Goal: Transaction & Acquisition: Obtain resource

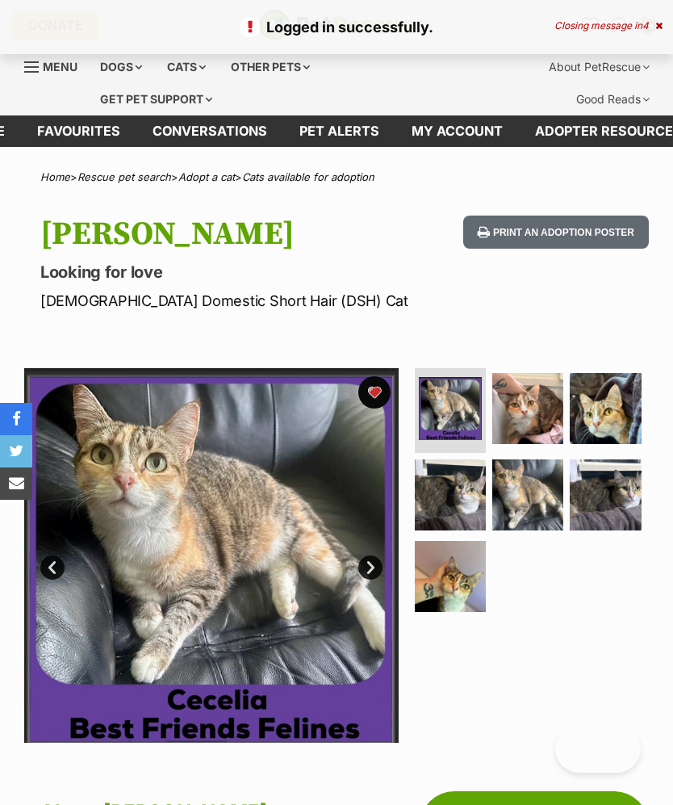
click at [664, 21] on div "Logged in successfully. Closing message in 4" at bounding box center [336, 27] width 673 height 54
click at [656, 21] on icon at bounding box center [659, 26] width 7 height 10
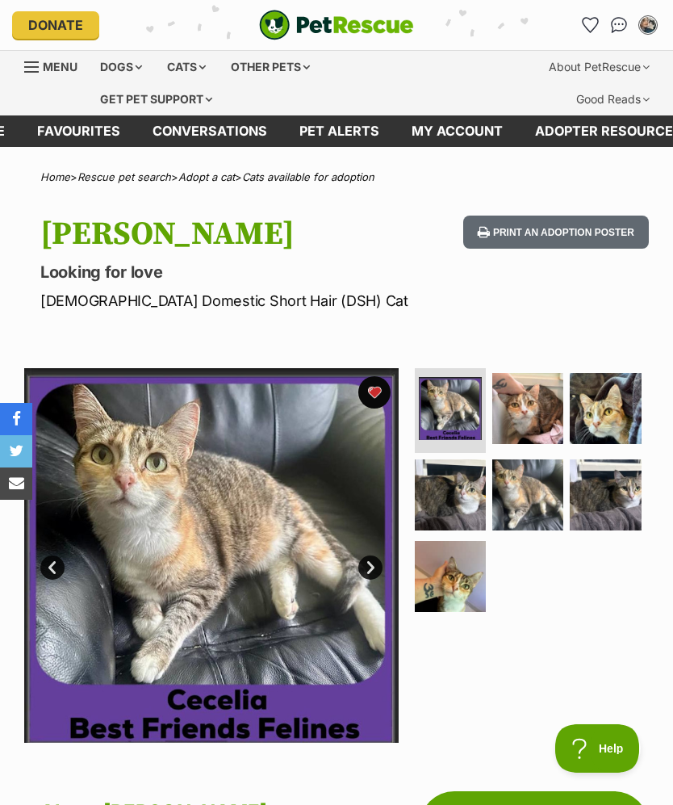
click at [593, 13] on link "Favourites" at bounding box center [590, 25] width 26 height 26
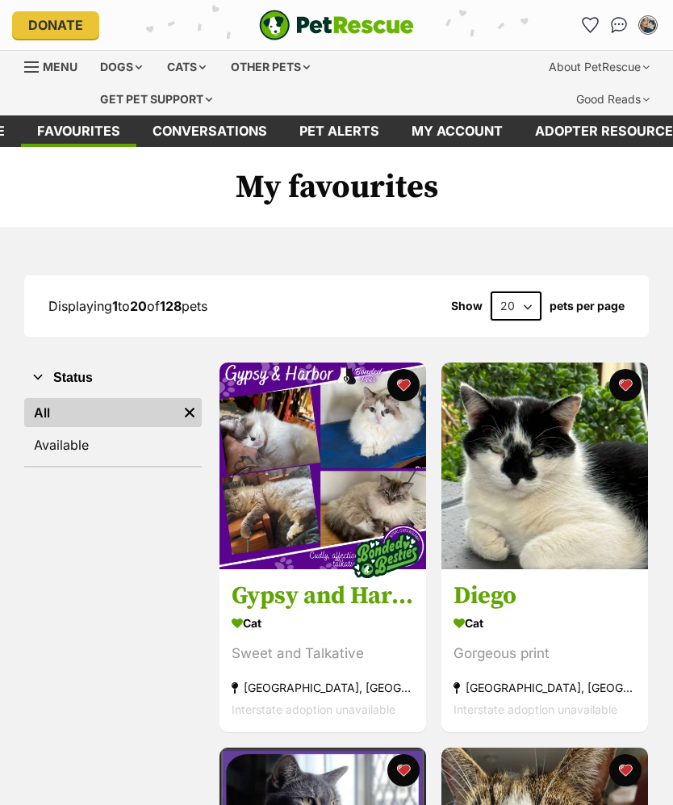
click at [492, 299] on select "20 40 60" at bounding box center [516, 305] width 51 height 29
select select "60"
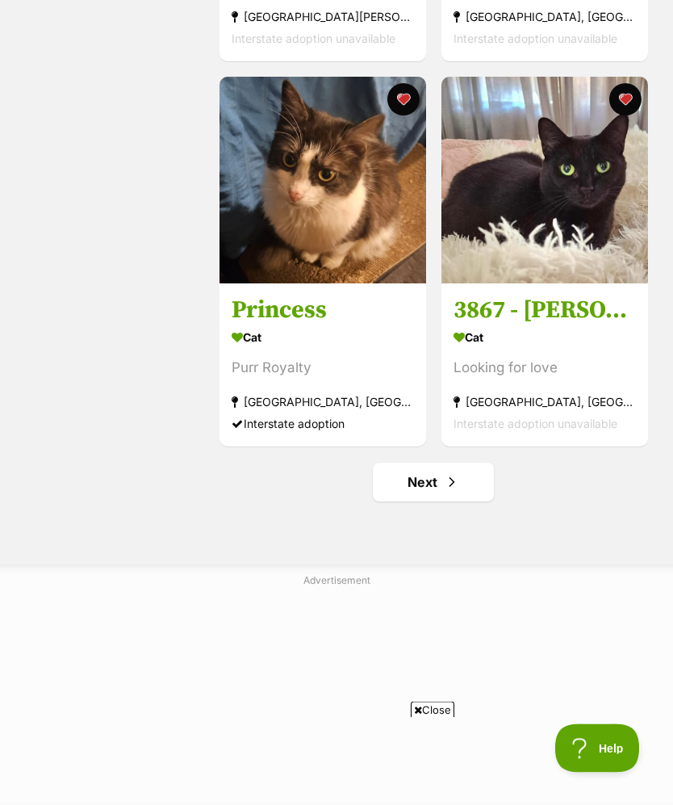
scroll to position [11452, 0]
click at [455, 492] on span "Next page" at bounding box center [452, 481] width 16 height 19
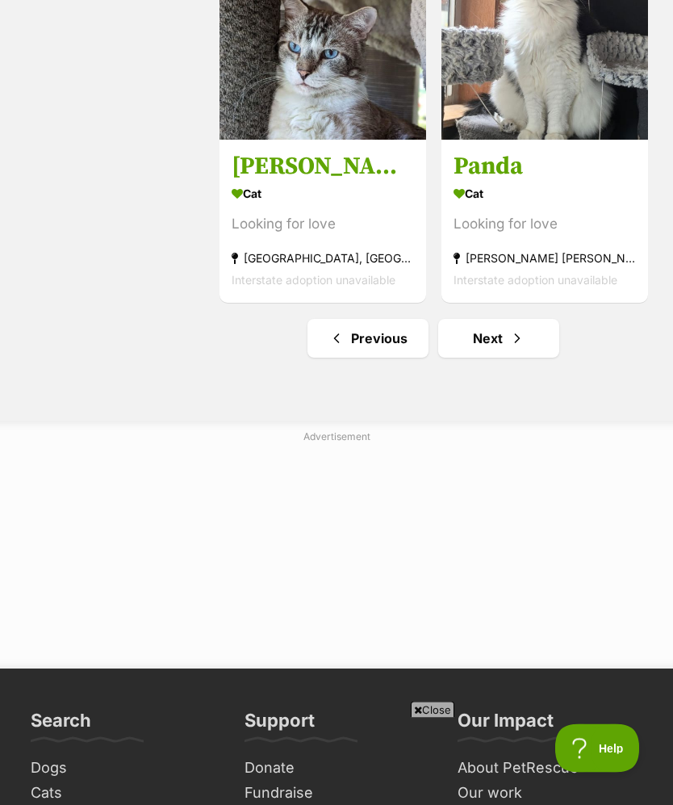
scroll to position [11595, 0]
click at [489, 358] on link "Next" at bounding box center [498, 338] width 121 height 39
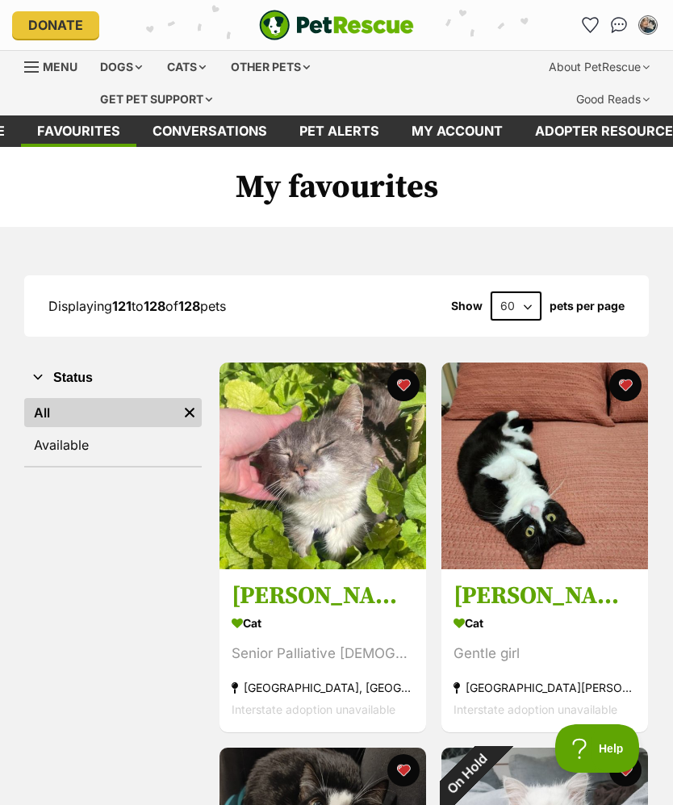
click at [192, 67] on div "Cats" at bounding box center [186, 67] width 61 height 32
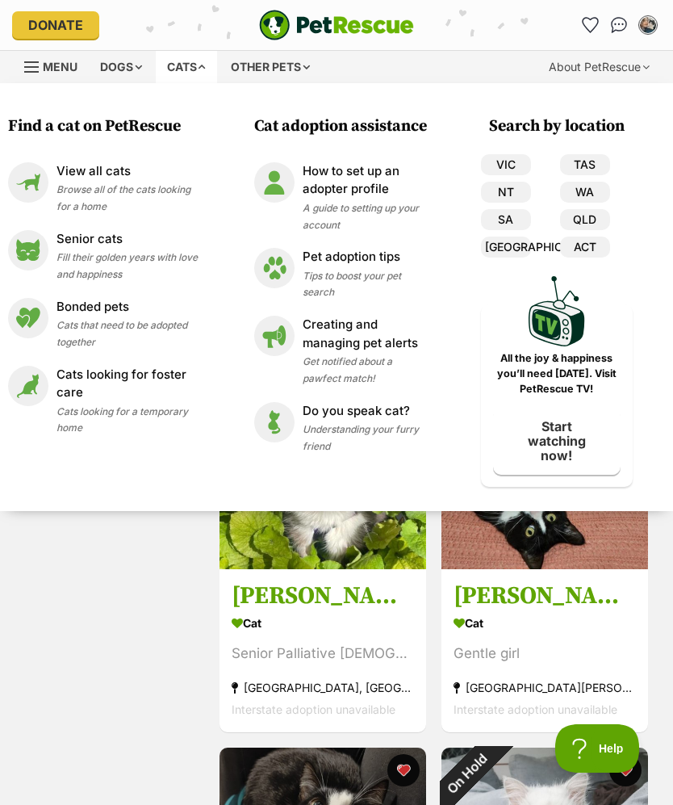
click at [96, 170] on p "View all cats" at bounding box center [127, 171] width 141 height 19
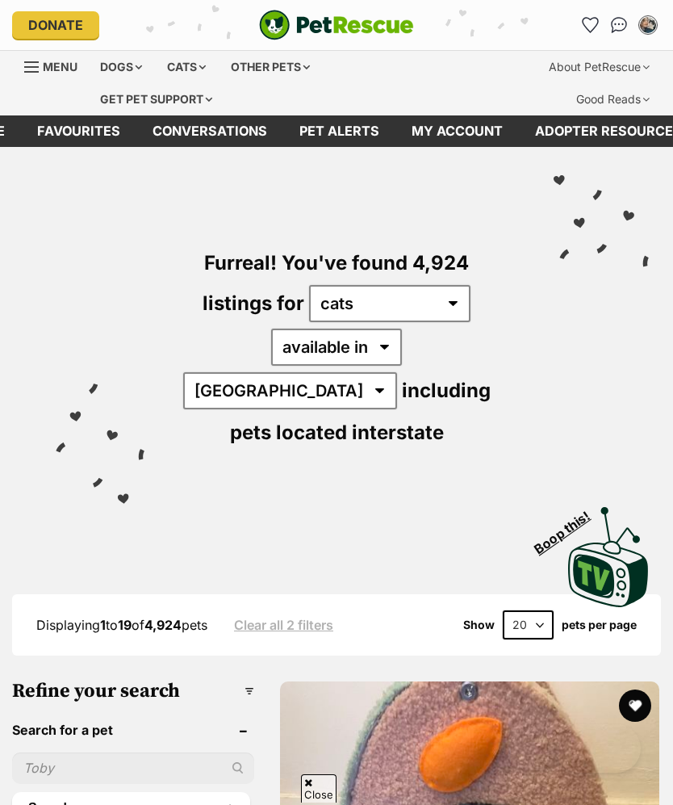
scroll to position [381, 0]
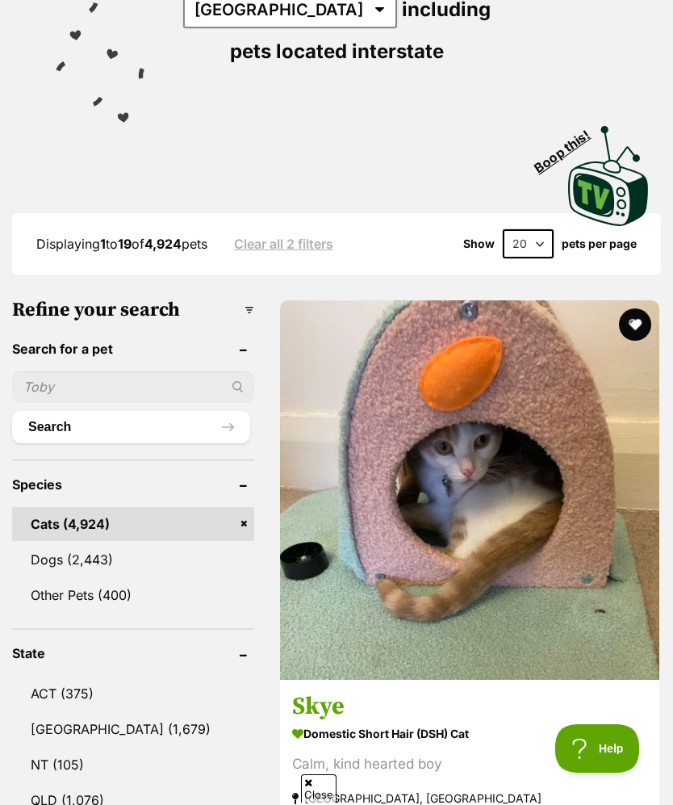
click at [518, 229] on select "20 40 60" at bounding box center [528, 243] width 51 height 29
select select "60"
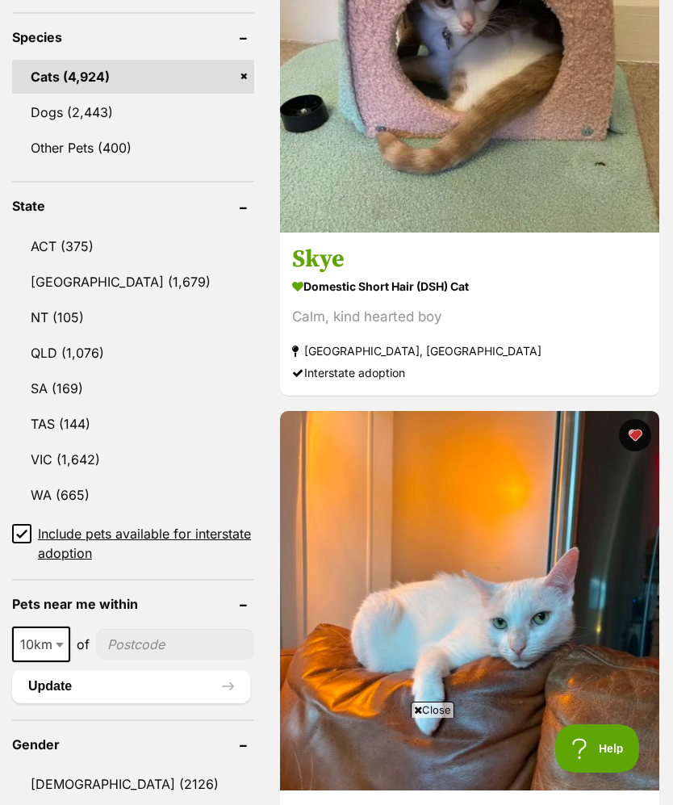
scroll to position [1146, 0]
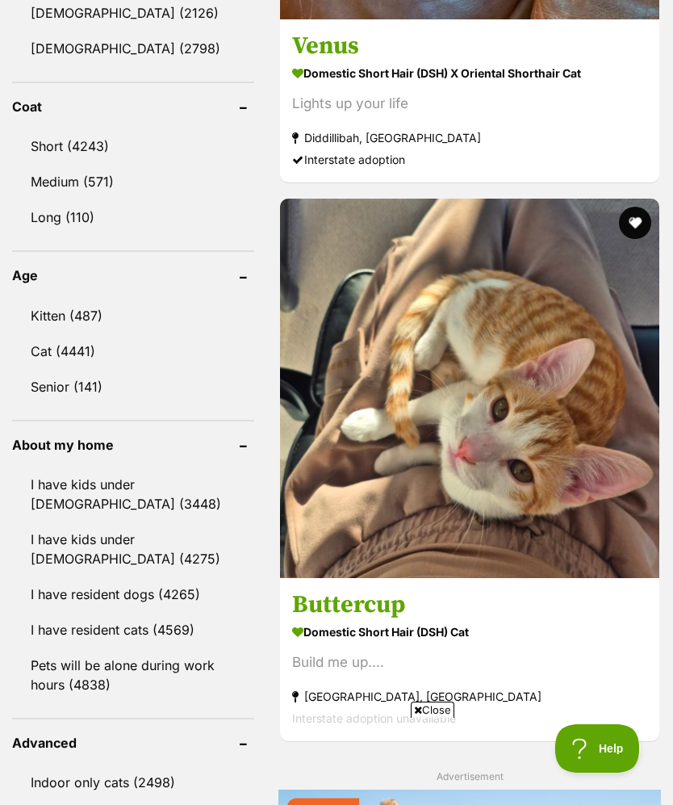
scroll to position [1601, 0]
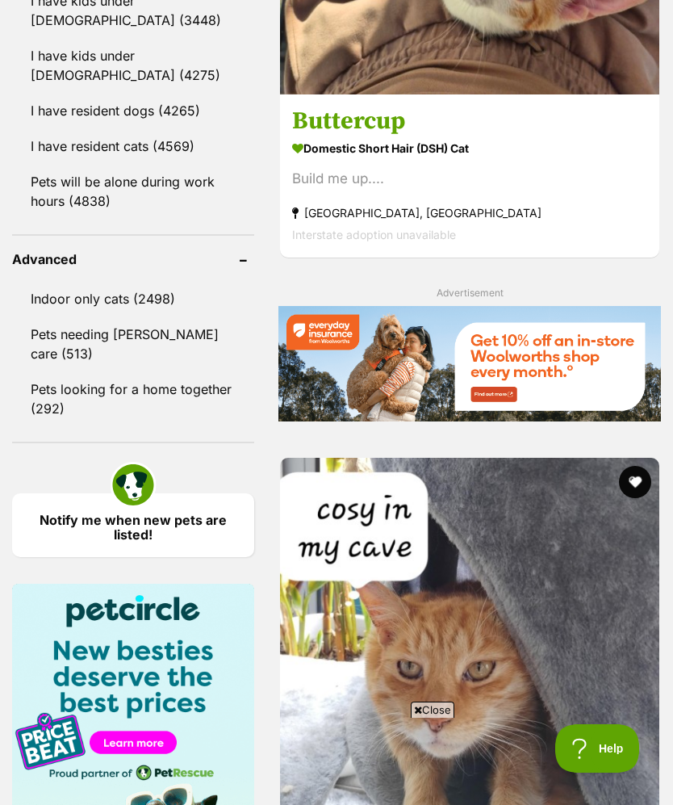
scroll to position [2140, 0]
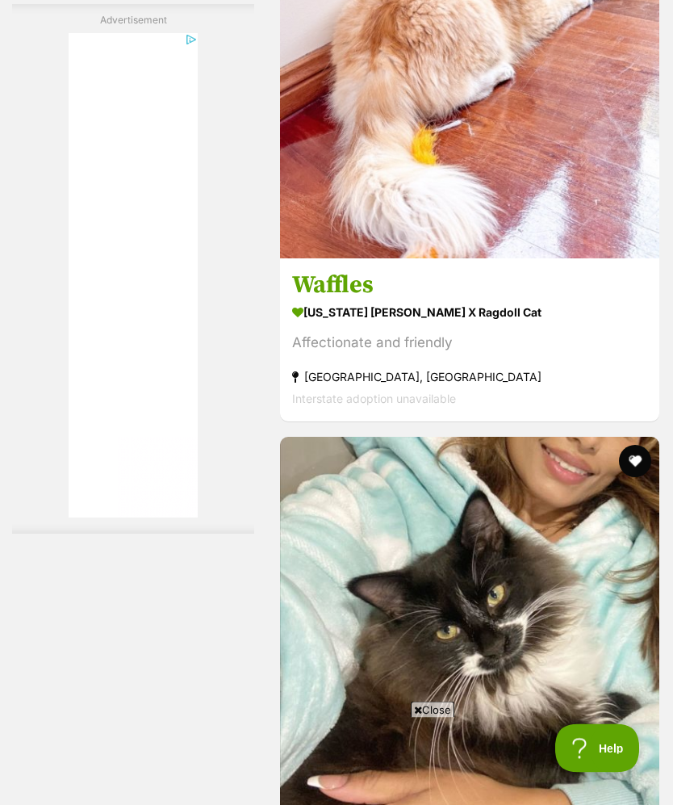
scroll to position [9894, 0]
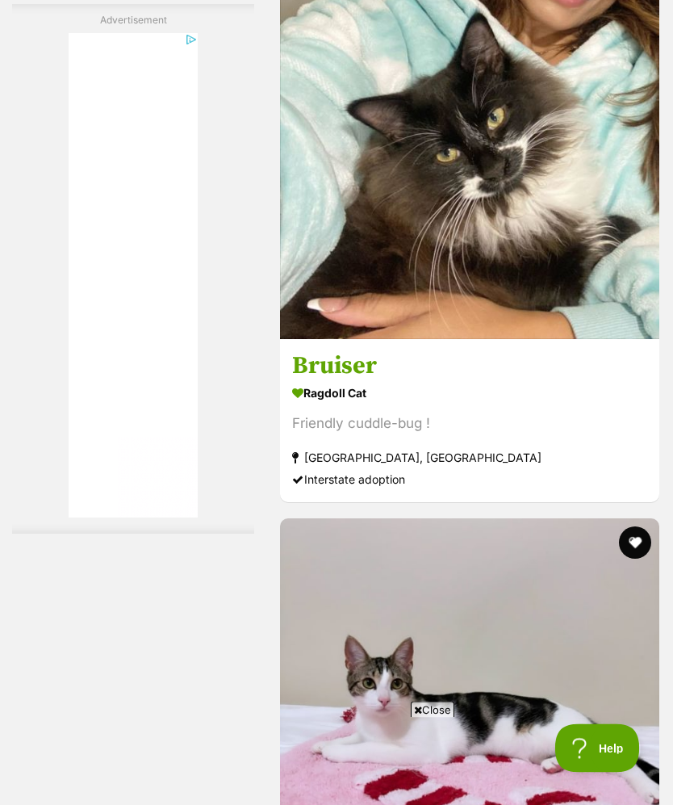
scroll to position [10334, 0]
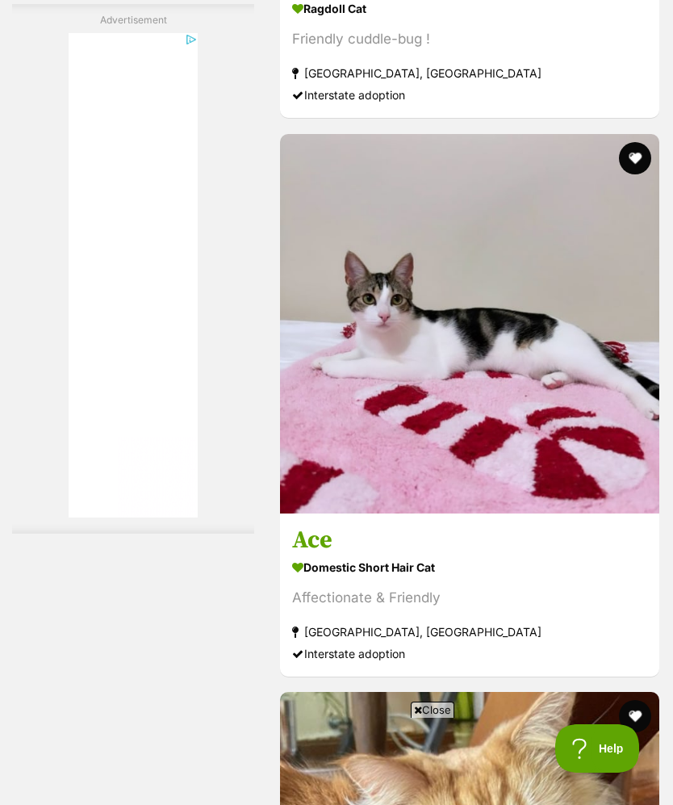
scroll to position [10719, 0]
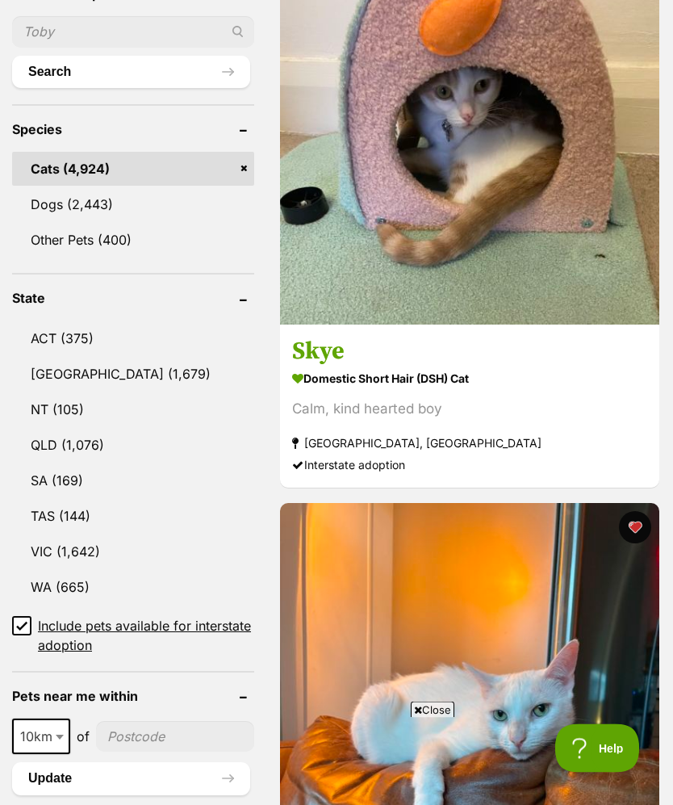
scroll to position [0, 0]
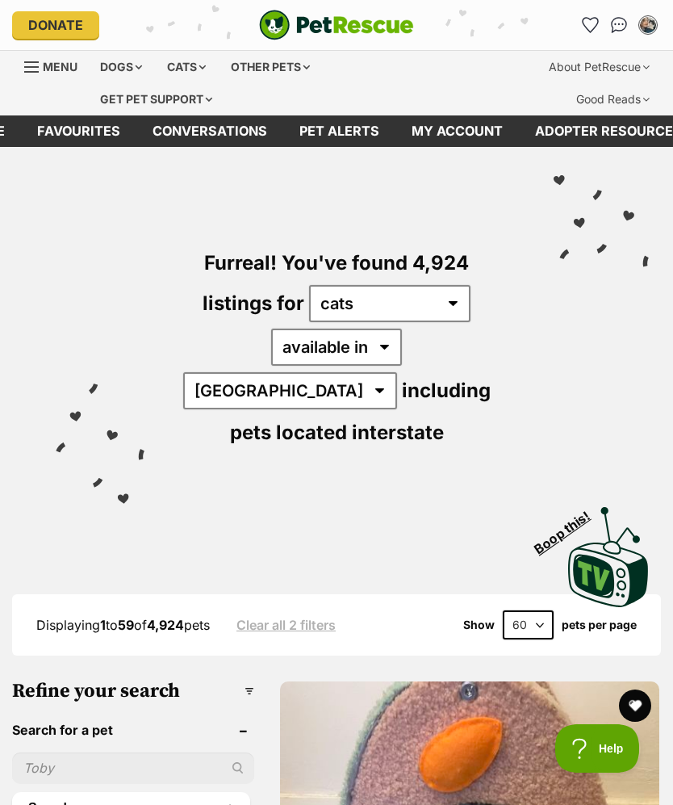
click at [584, 26] on icon "Favourites" at bounding box center [590, 25] width 17 height 16
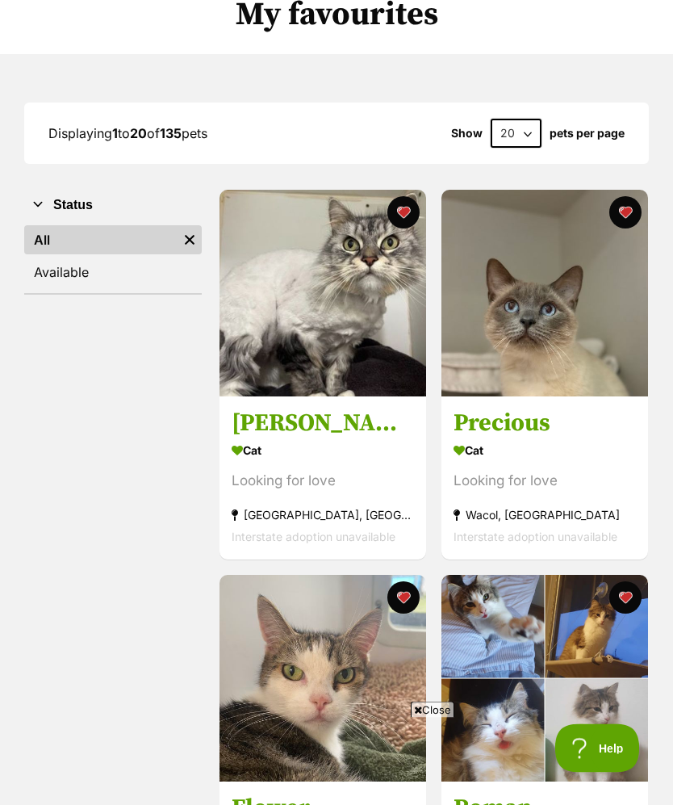
scroll to position [172, 0]
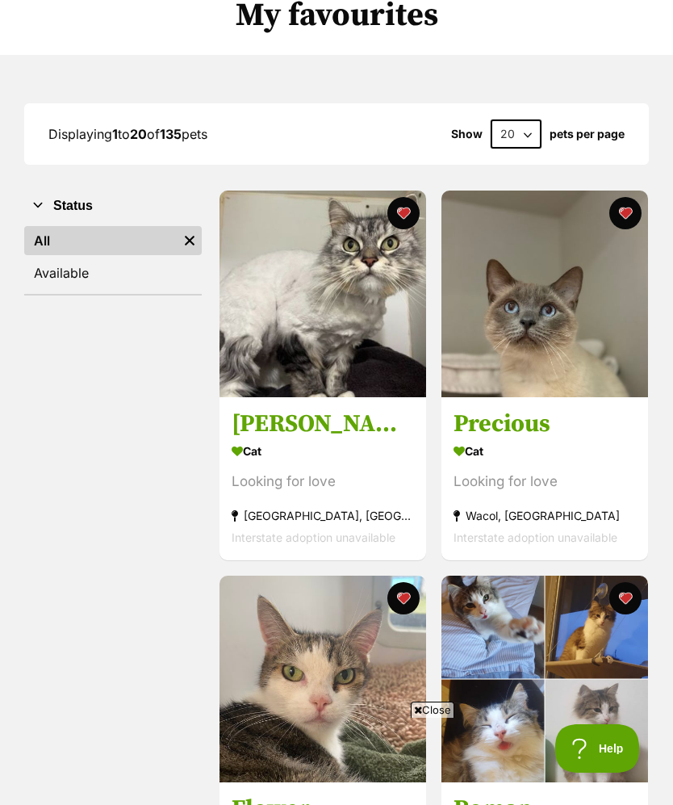
click at [547, 360] on img at bounding box center [545, 294] width 207 height 207
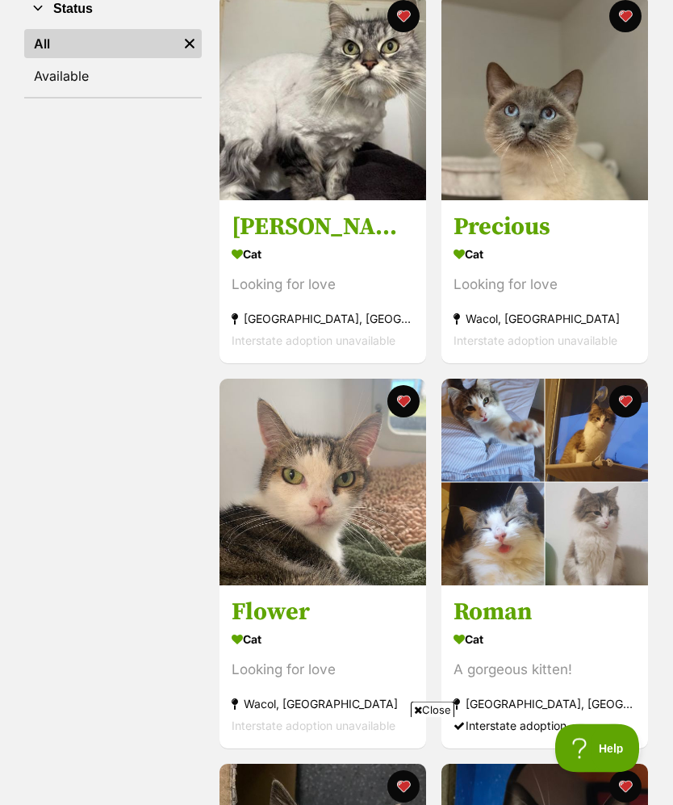
scroll to position [385, 0]
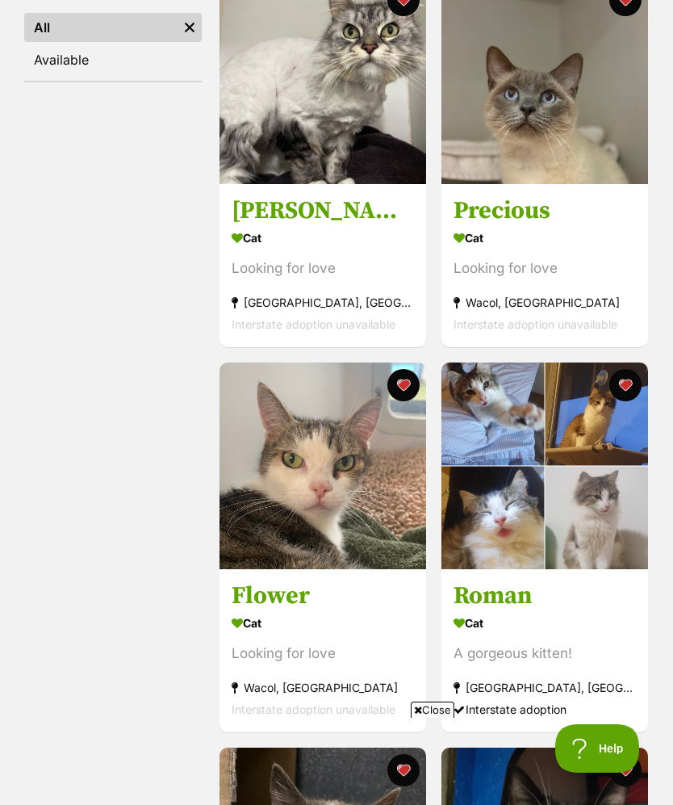
click at [299, 505] on img at bounding box center [323, 466] width 207 height 207
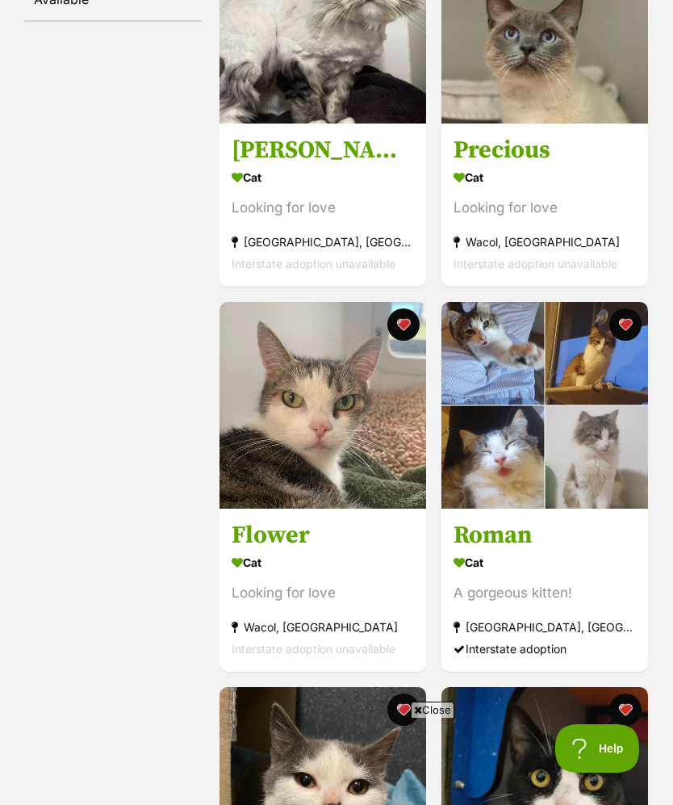
scroll to position [425, 0]
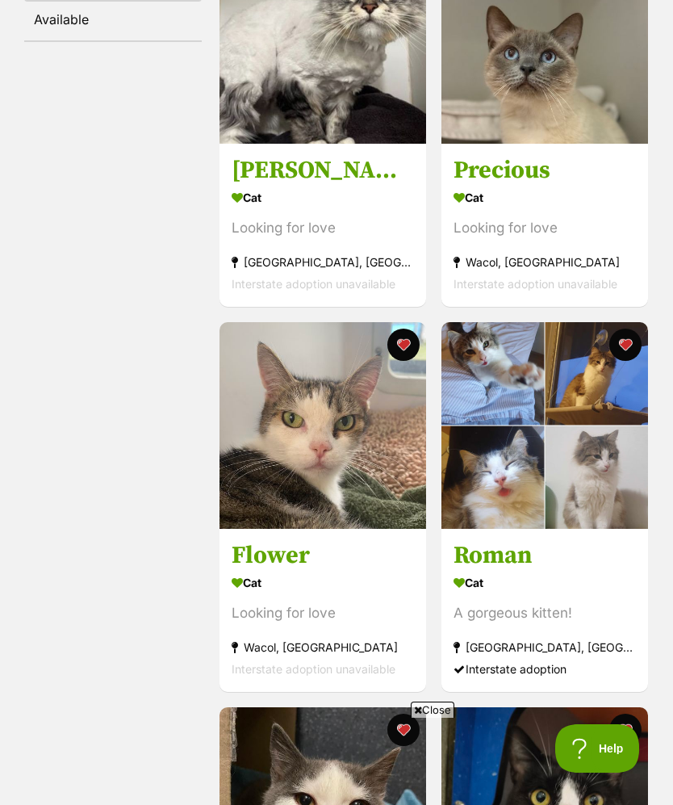
click at [580, 489] on img at bounding box center [545, 425] width 207 height 207
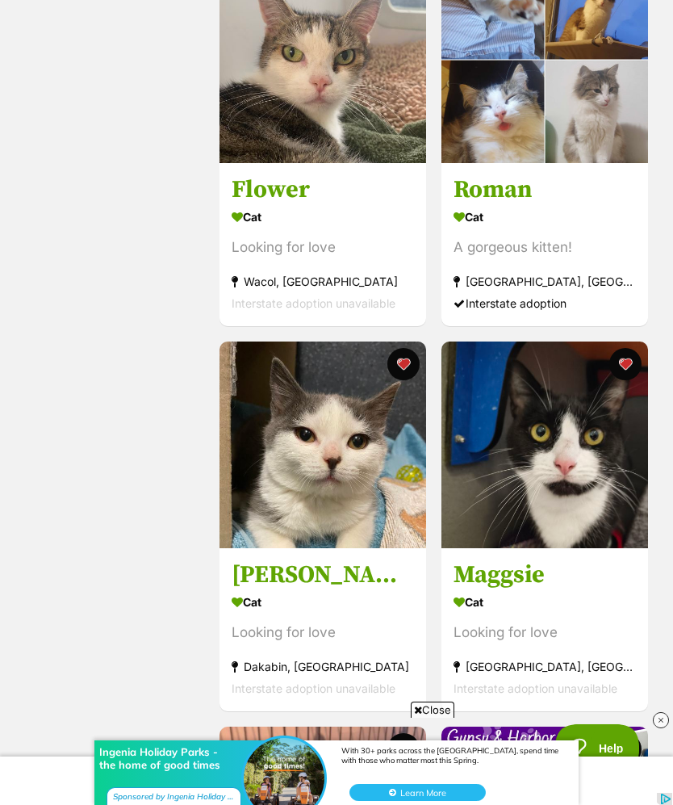
scroll to position [0, 0]
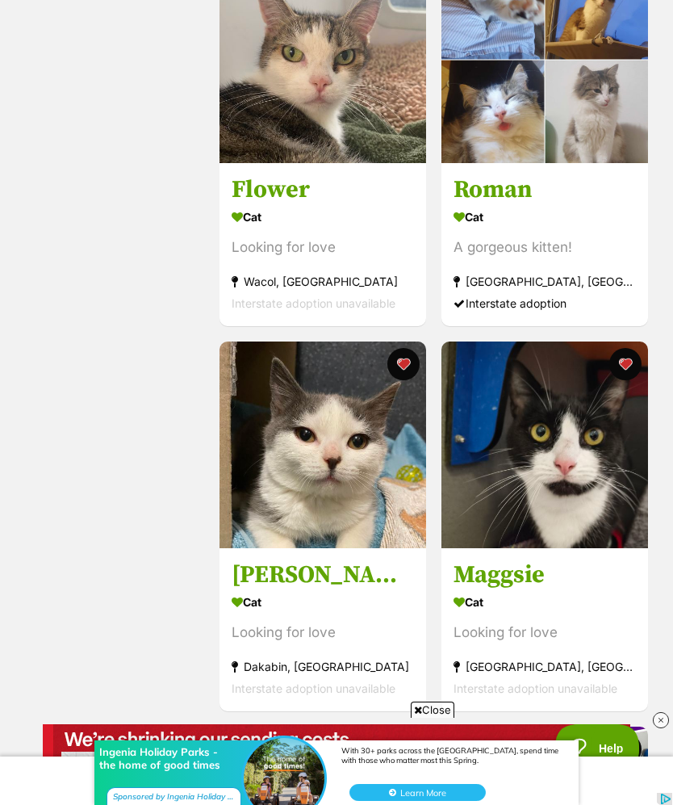
click at [299, 497] on img at bounding box center [323, 445] width 207 height 207
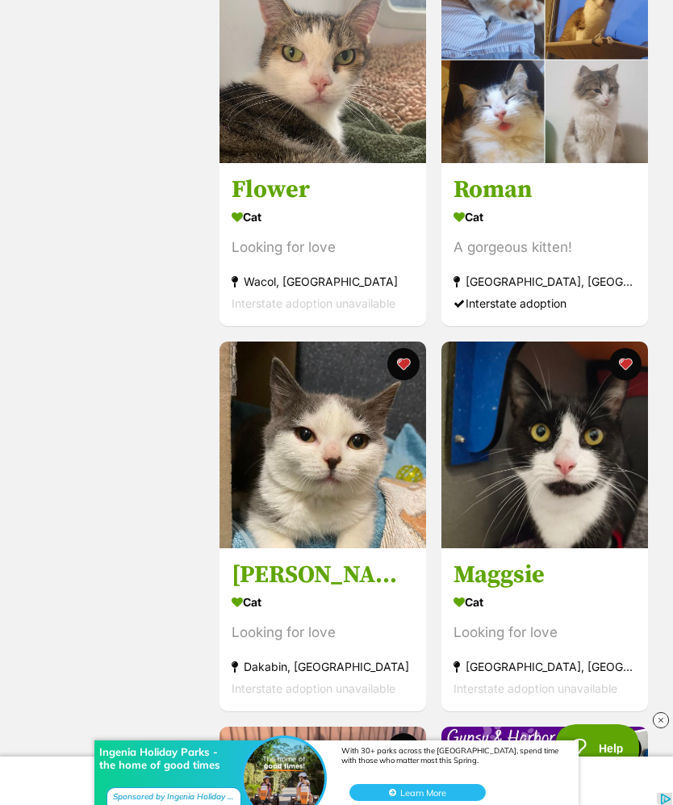
scroll to position [852, 0]
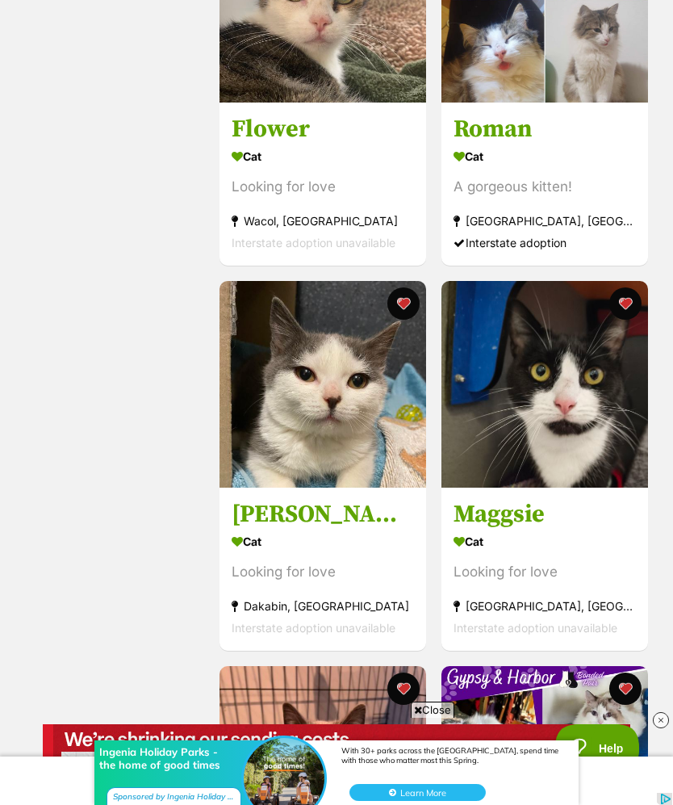
click at [605, 449] on img at bounding box center [545, 384] width 207 height 207
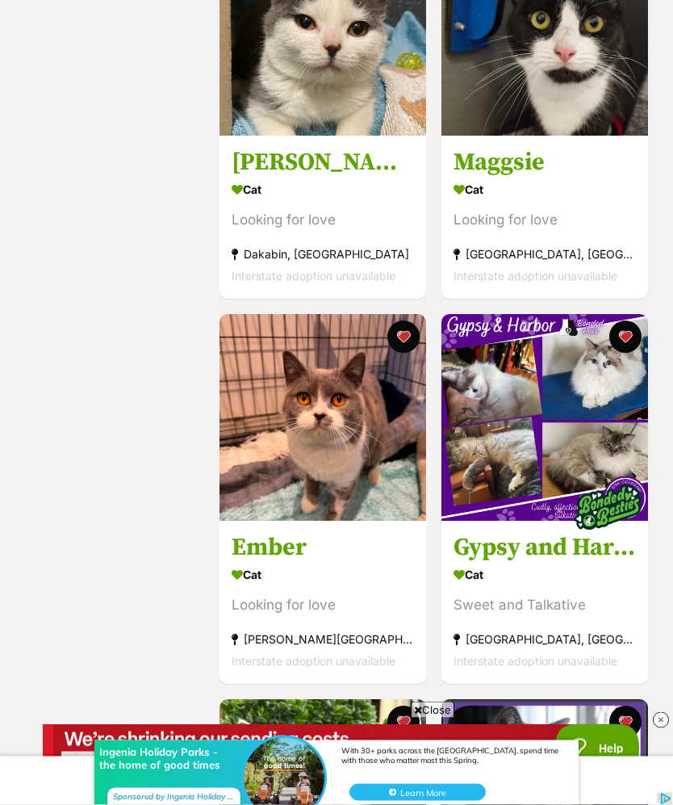
scroll to position [1204, 0]
click at [270, 453] on img at bounding box center [323, 417] width 207 height 207
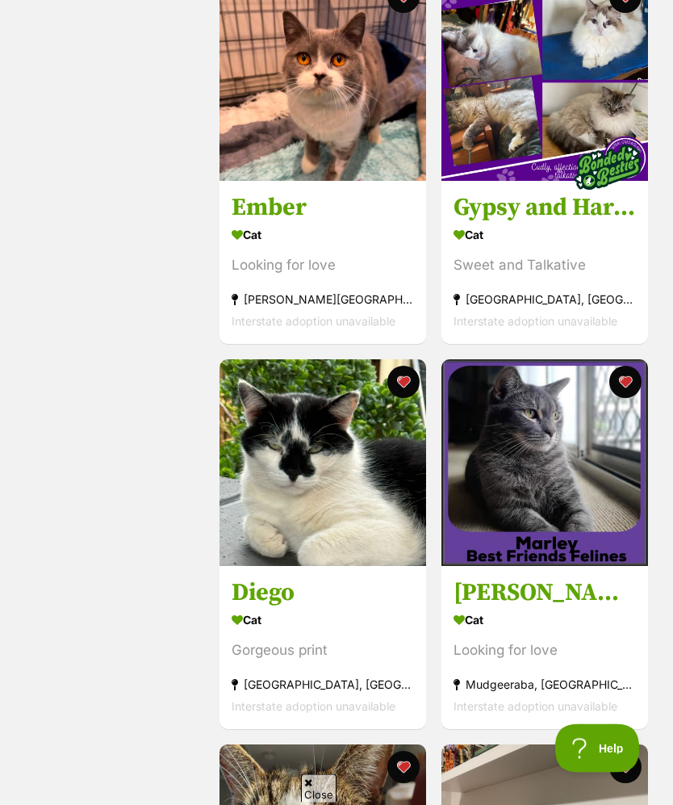
scroll to position [1544, 0]
click at [504, 87] on img at bounding box center [545, 77] width 207 height 207
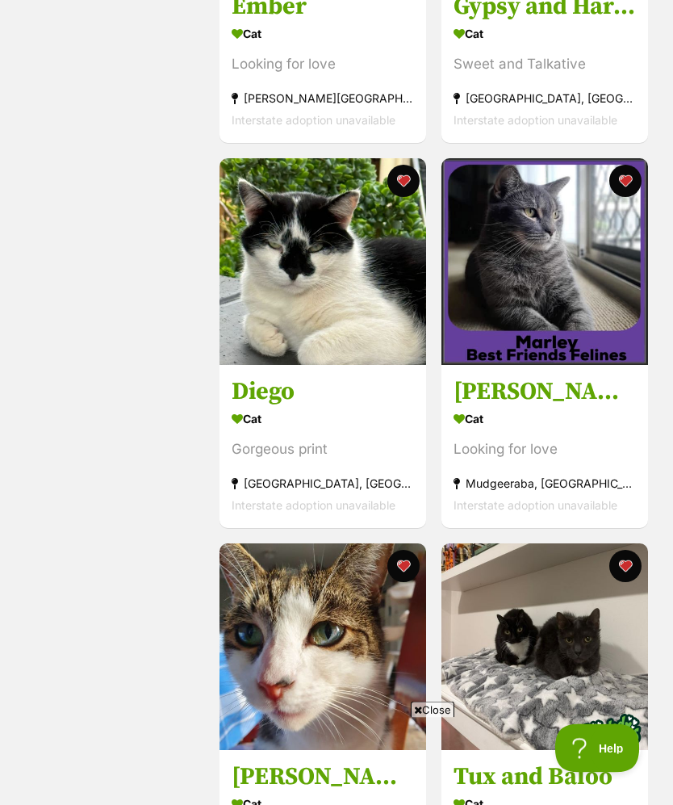
scroll to position [1815, 0]
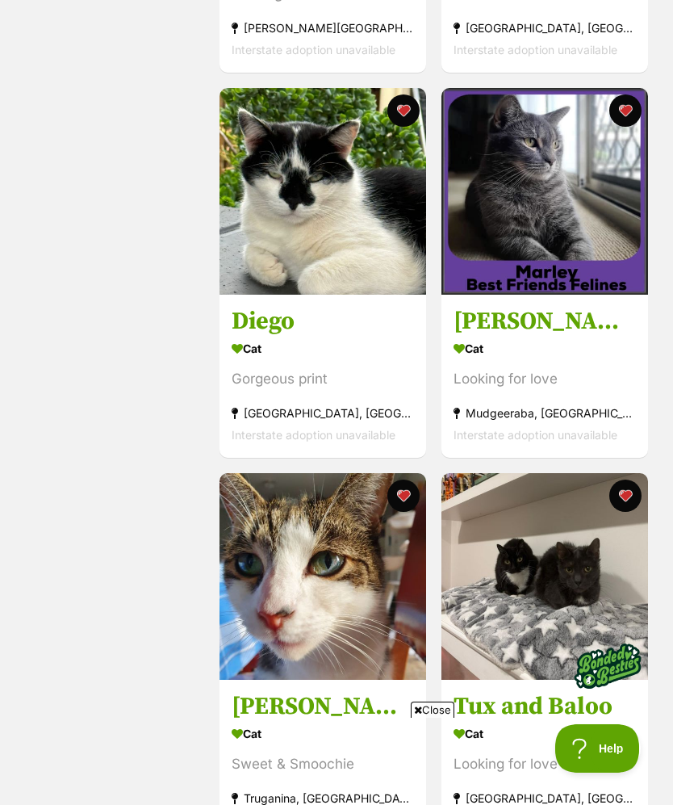
click at [526, 232] on img at bounding box center [545, 191] width 207 height 207
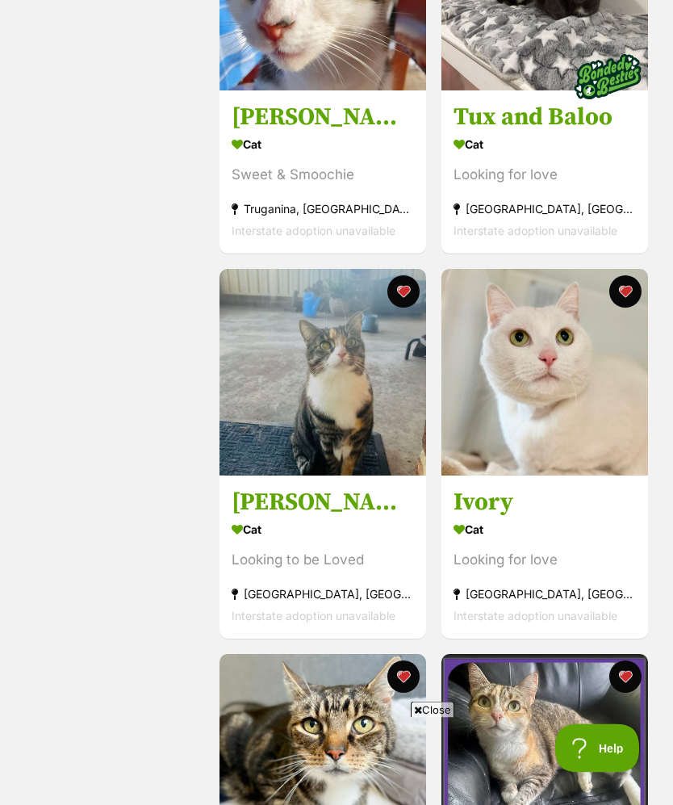
scroll to position [2404, 0]
click at [572, 386] on img at bounding box center [545, 372] width 207 height 207
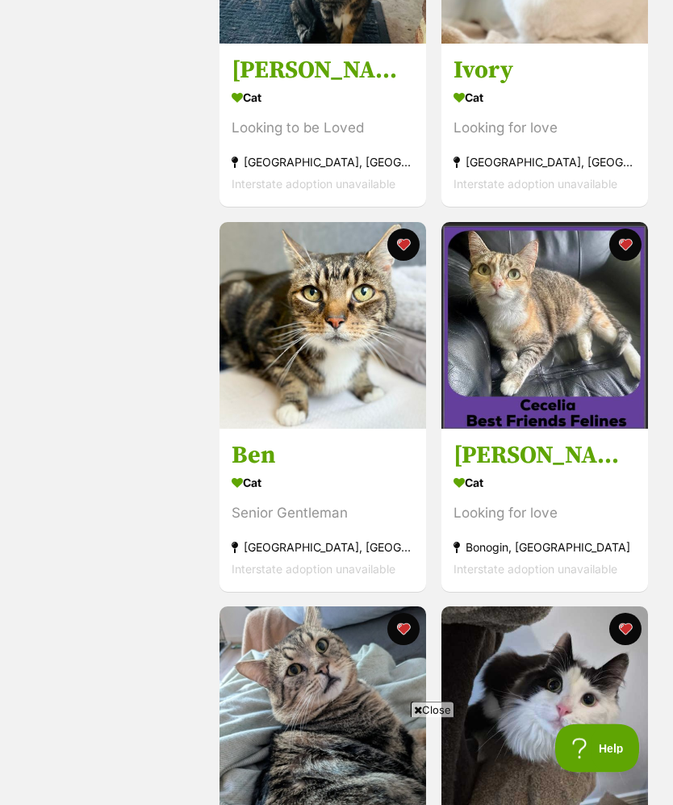
scroll to position [2836, 0]
click at [330, 342] on img at bounding box center [323, 325] width 207 height 207
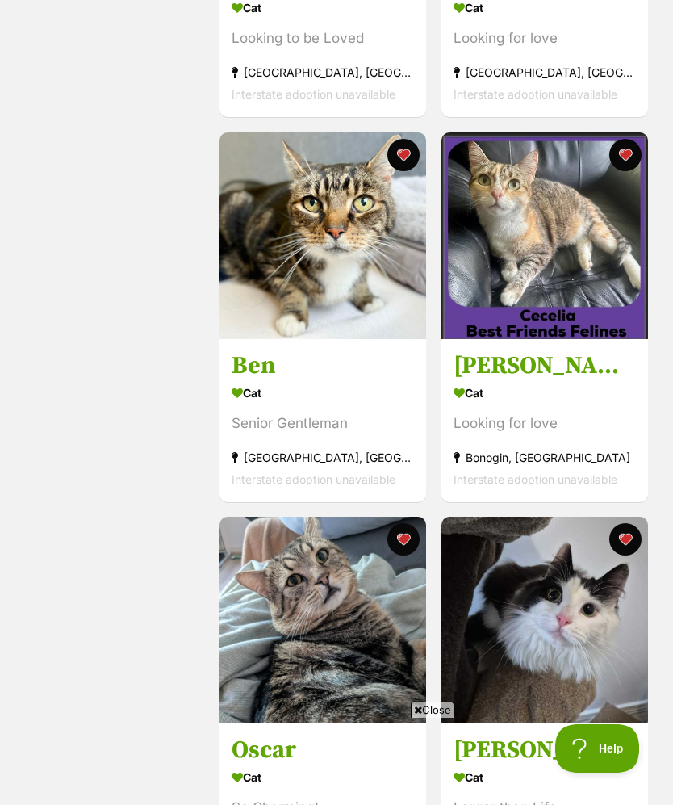
scroll to position [3045, 0]
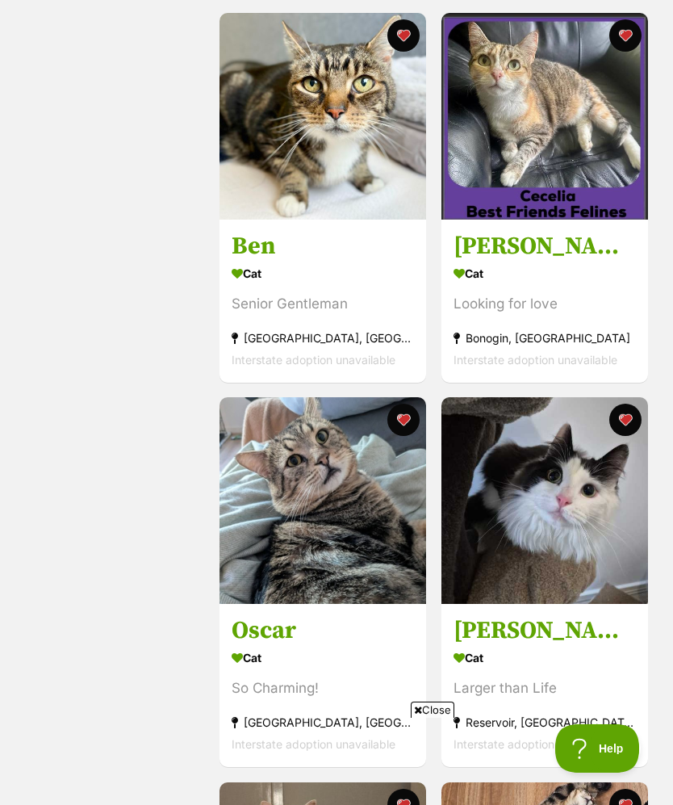
click at [338, 565] on img at bounding box center [323, 500] width 207 height 207
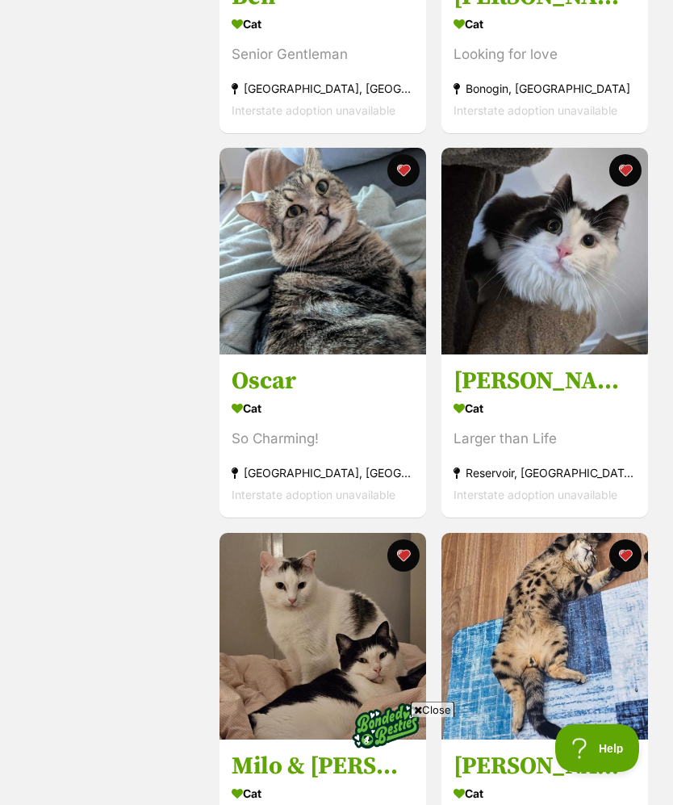
scroll to position [3295, 0]
click at [555, 251] on img at bounding box center [545, 251] width 207 height 207
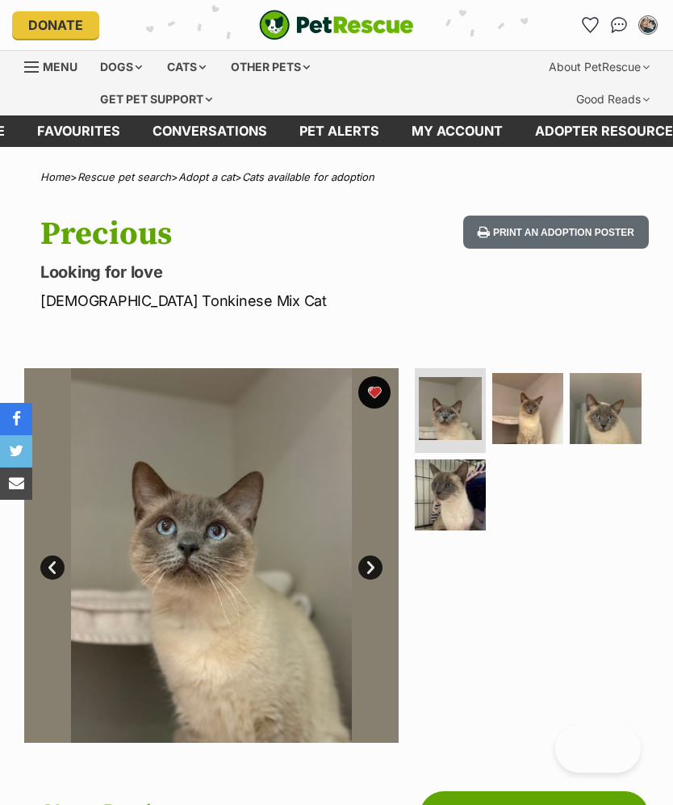
click at [536, 400] on img at bounding box center [527, 408] width 71 height 71
click at [530, 396] on img at bounding box center [527, 408] width 71 height 71
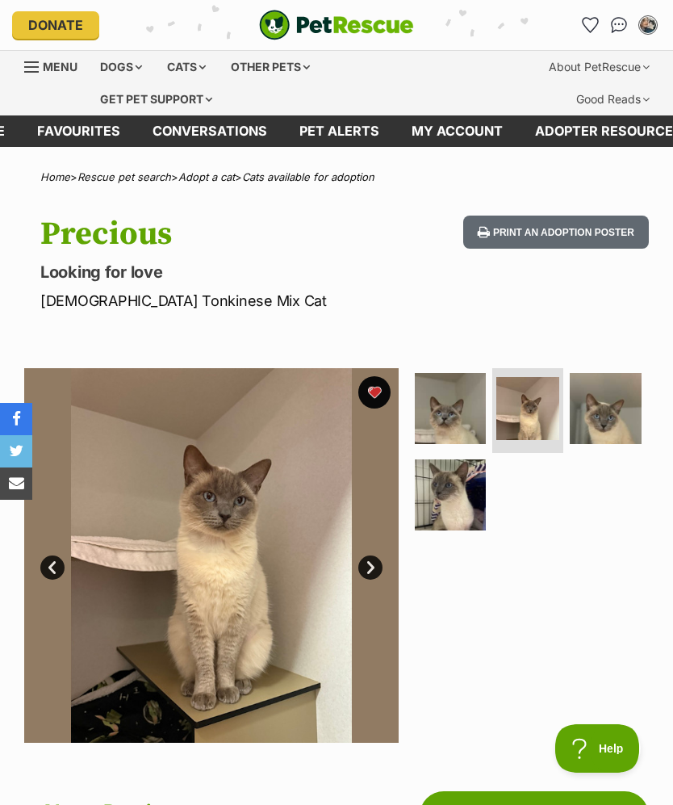
click at [603, 404] on img at bounding box center [605, 408] width 71 height 71
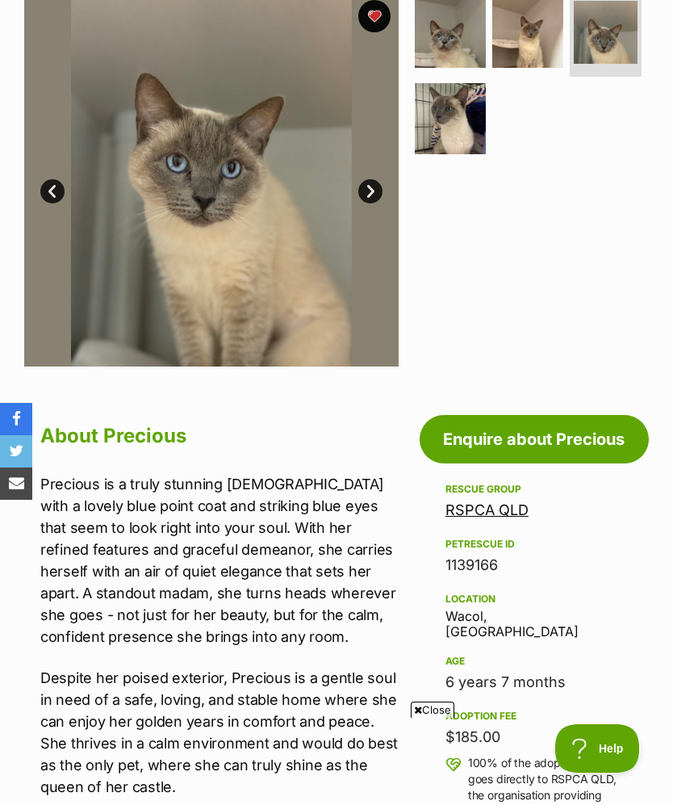
scroll to position [375, 0]
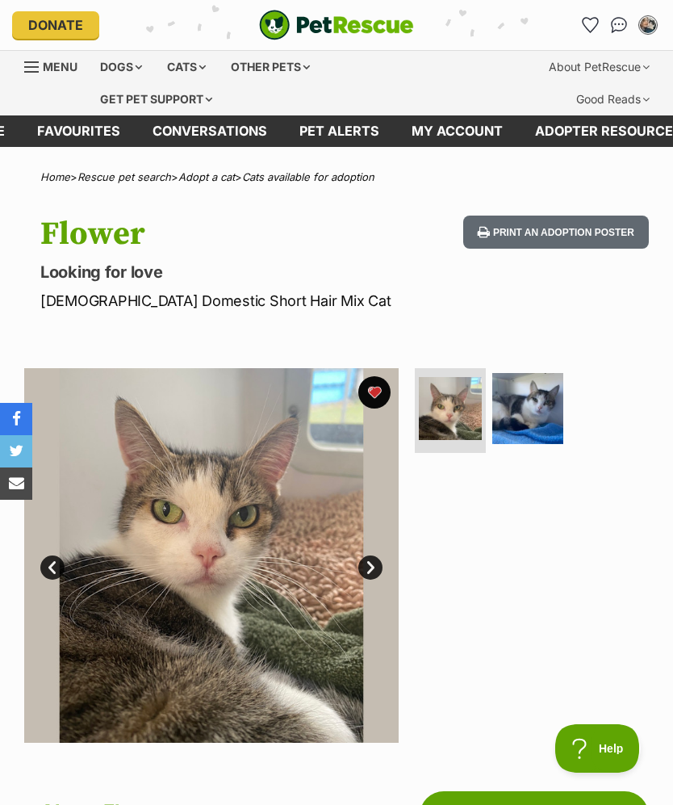
click at [524, 414] on img at bounding box center [527, 408] width 71 height 71
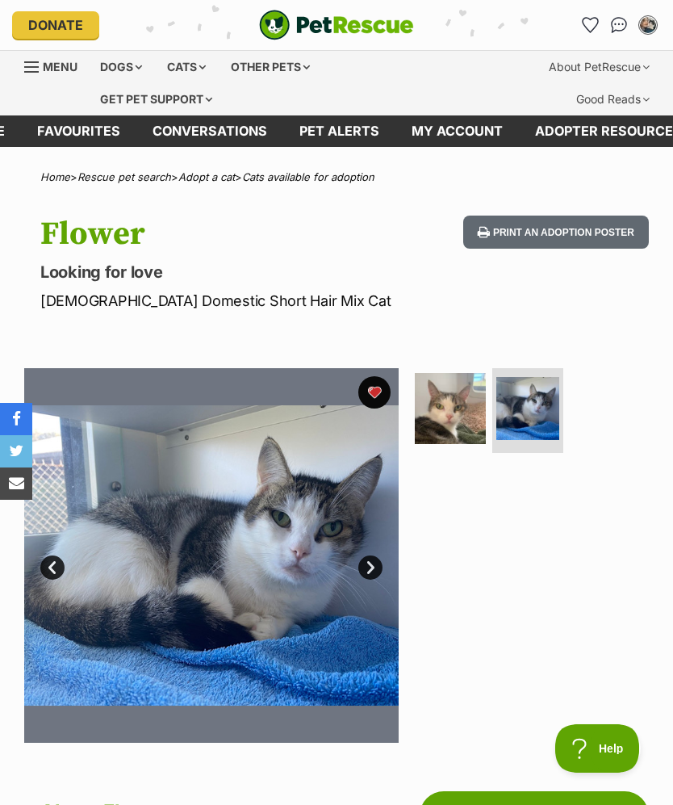
click at [468, 417] on img at bounding box center [450, 408] width 71 height 71
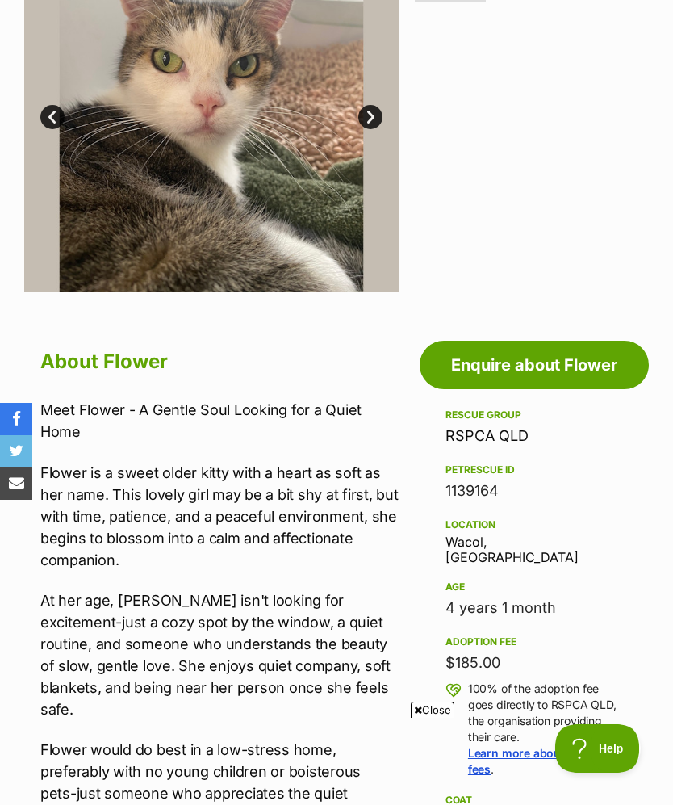
scroll to position [448, 0]
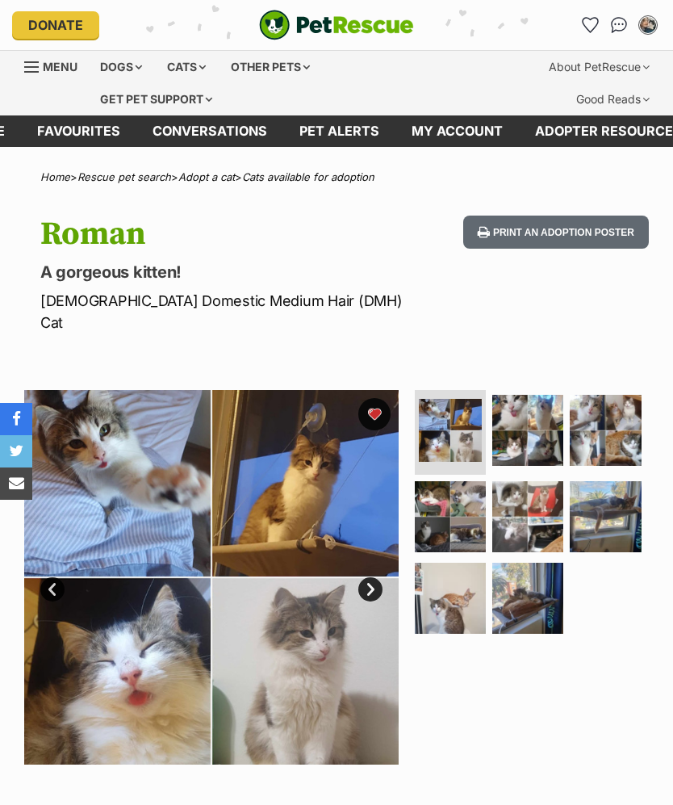
click at [518, 419] on img at bounding box center [527, 430] width 71 height 71
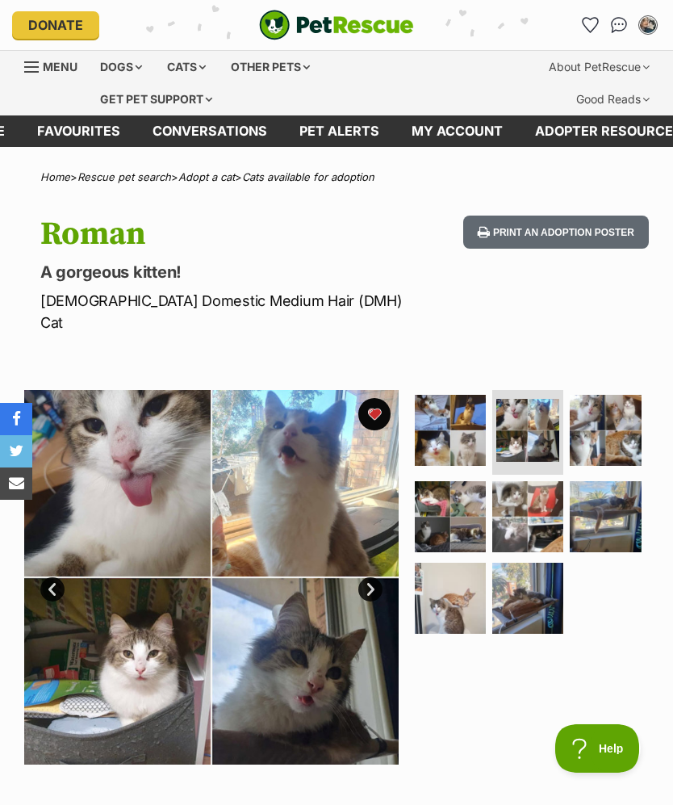
click at [611, 404] on img at bounding box center [605, 430] width 71 height 71
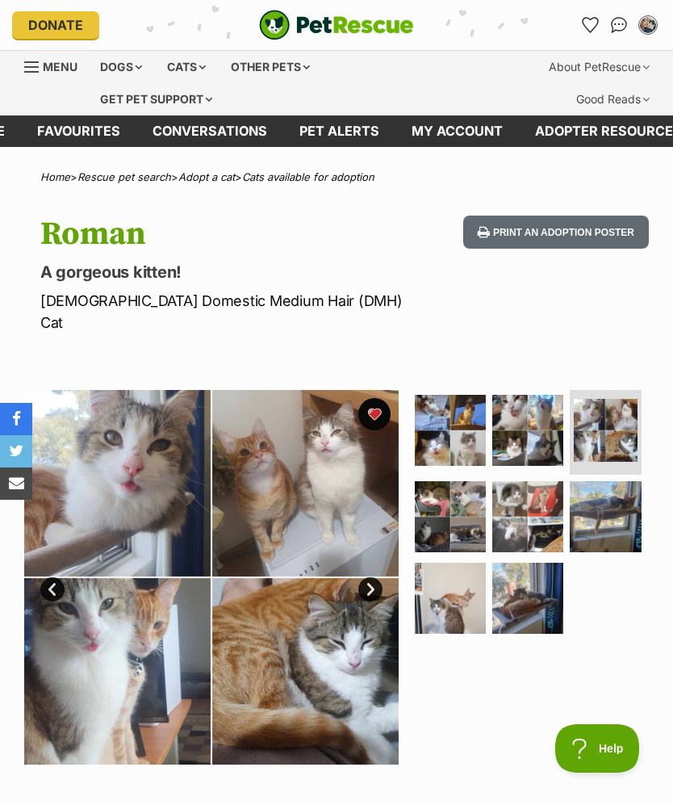
click at [463, 490] on img at bounding box center [450, 516] width 71 height 71
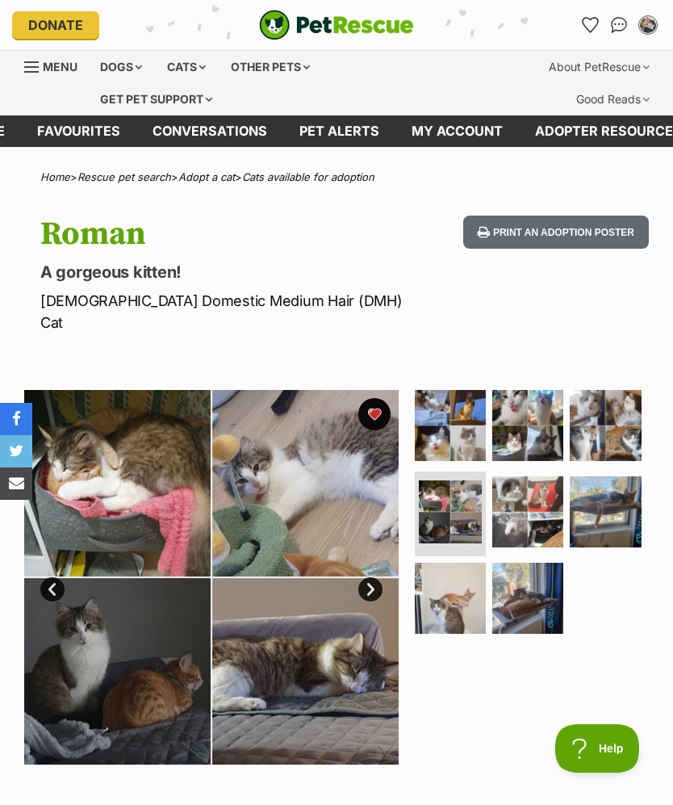
click at [516, 492] on img at bounding box center [527, 511] width 71 height 71
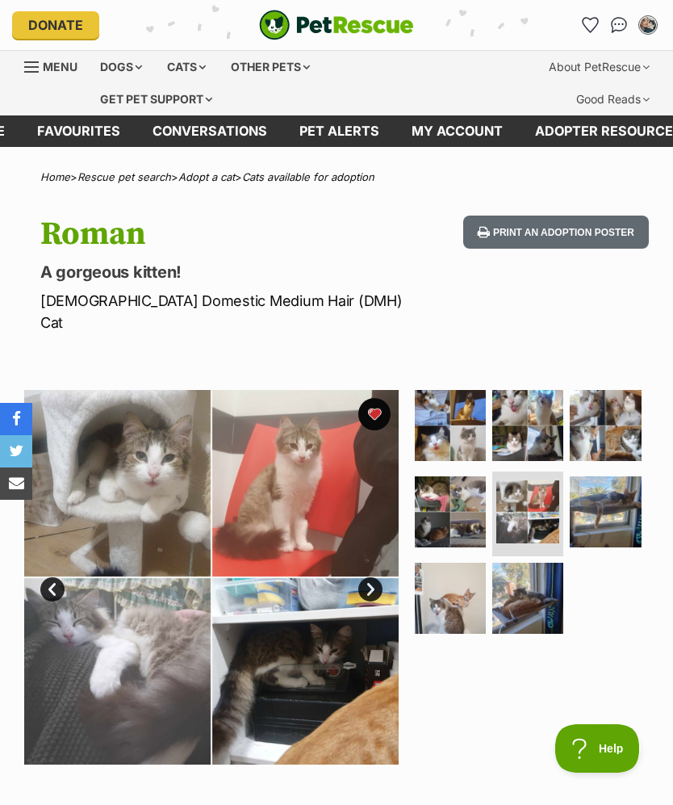
click at [606, 484] on img at bounding box center [605, 511] width 71 height 71
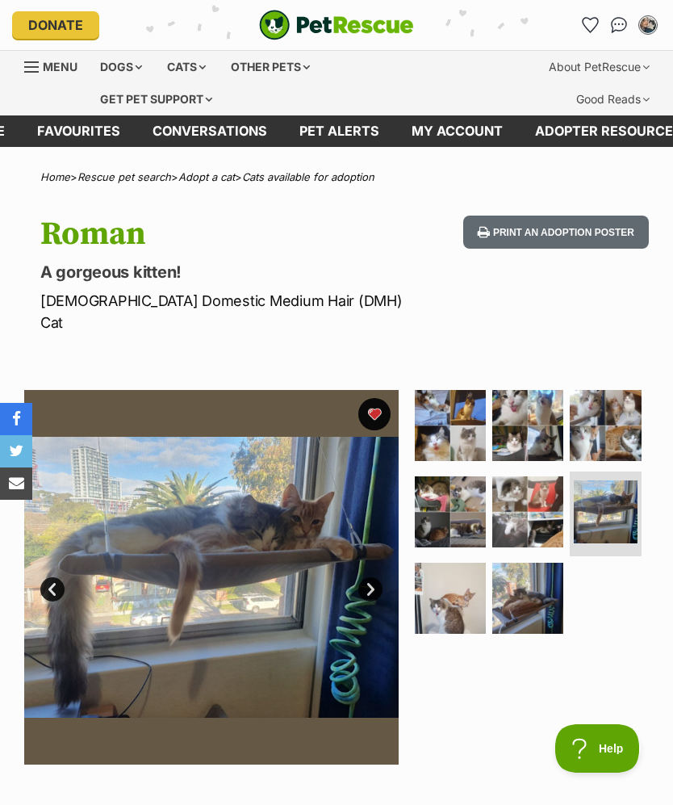
click at [506, 563] on img at bounding box center [527, 598] width 71 height 71
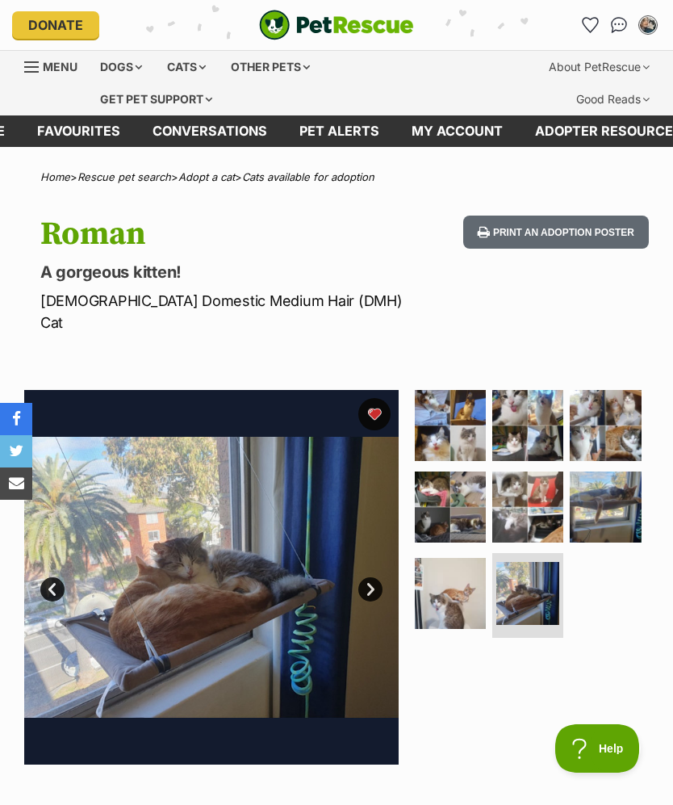
click at [462, 569] on img at bounding box center [450, 593] width 71 height 71
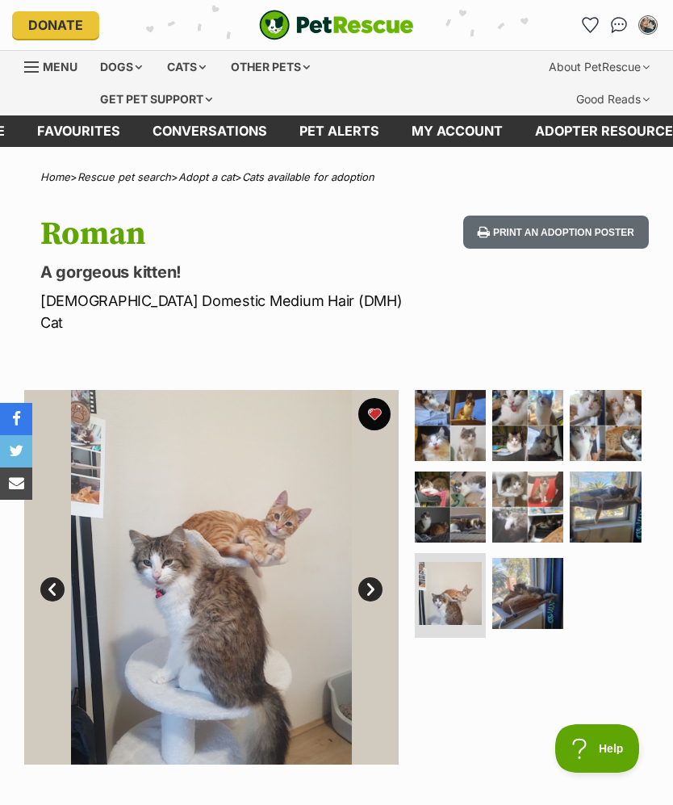
click at [475, 409] on img at bounding box center [450, 425] width 71 height 71
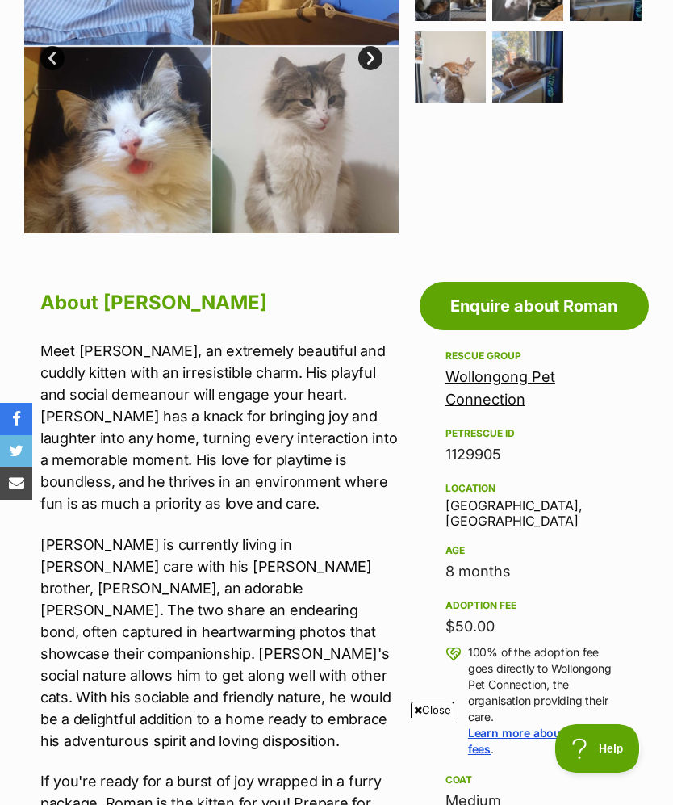
scroll to position [551, 0]
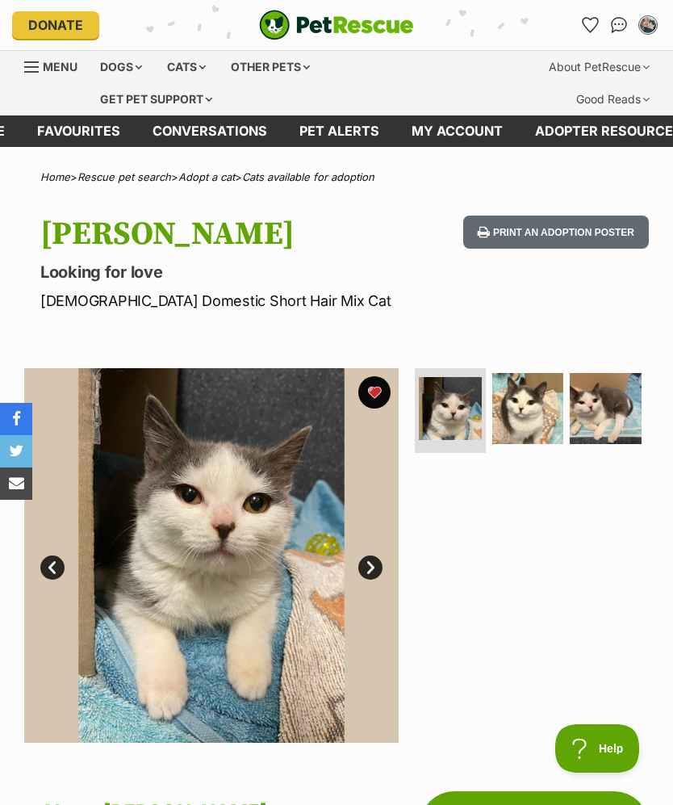
click at [535, 409] on img at bounding box center [527, 408] width 71 height 71
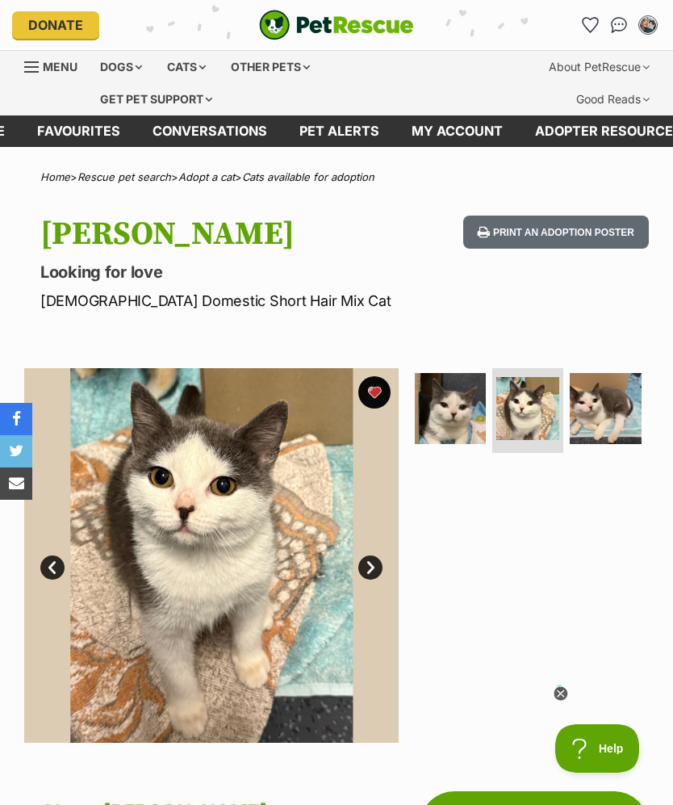
click at [622, 404] on img at bounding box center [605, 408] width 71 height 71
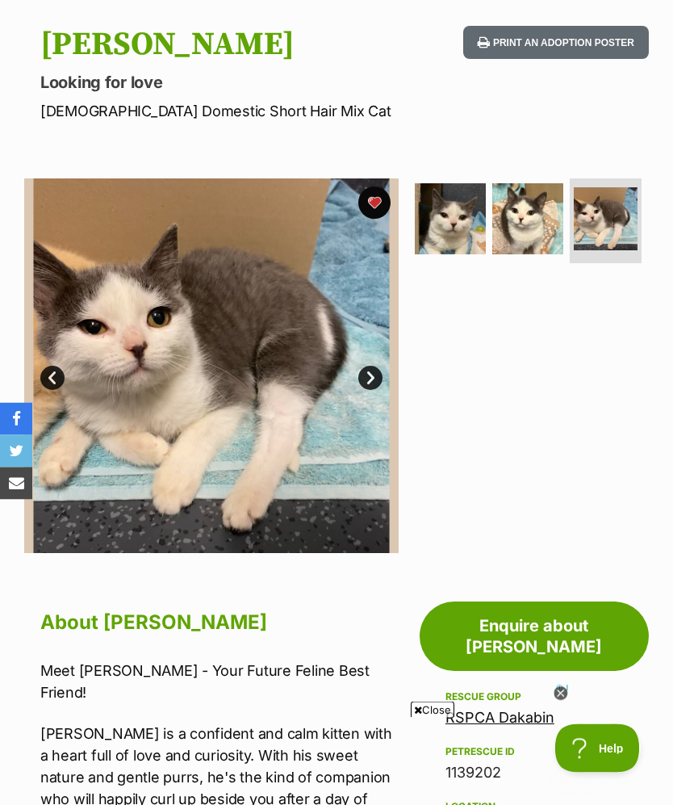
scroll to position [151, 0]
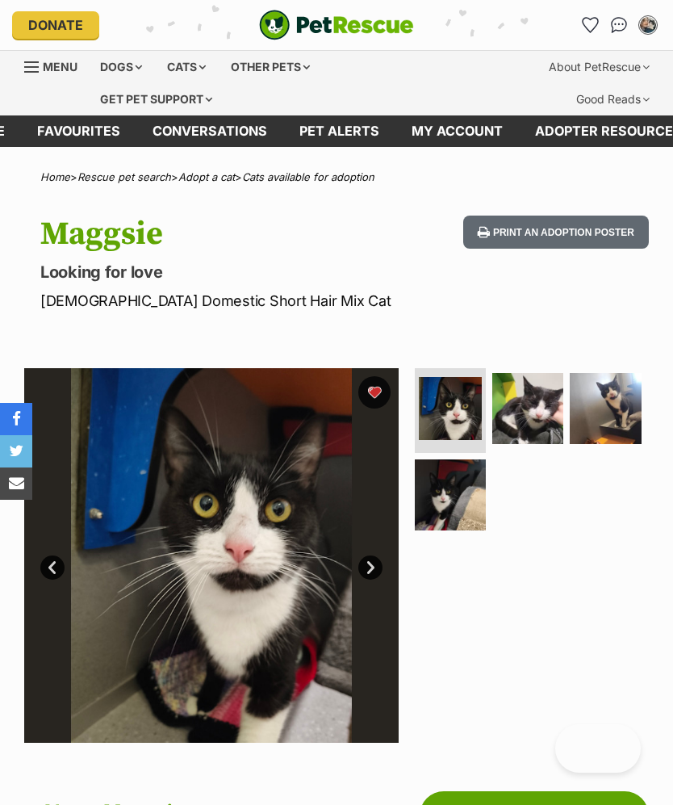
click at [463, 420] on img at bounding box center [450, 408] width 63 height 63
click at [543, 405] on img at bounding box center [527, 408] width 71 height 71
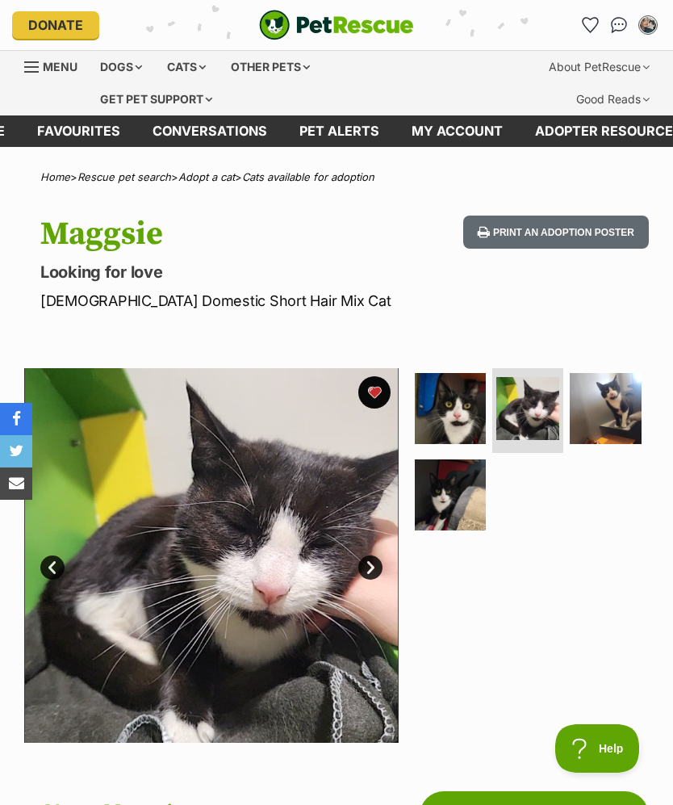
click at [618, 396] on img at bounding box center [605, 408] width 71 height 71
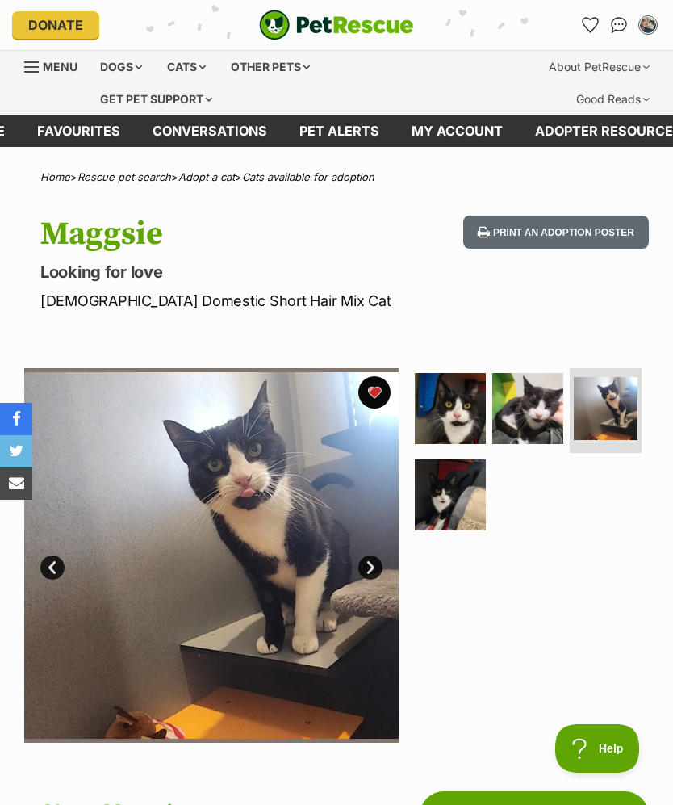
click at [459, 493] on img at bounding box center [450, 494] width 71 height 71
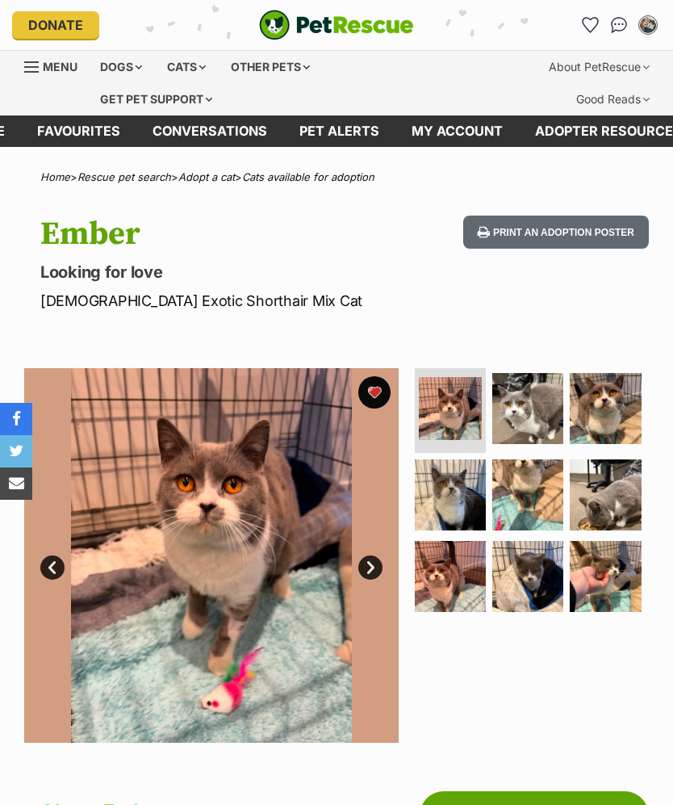
click at [542, 408] on img at bounding box center [527, 408] width 71 height 71
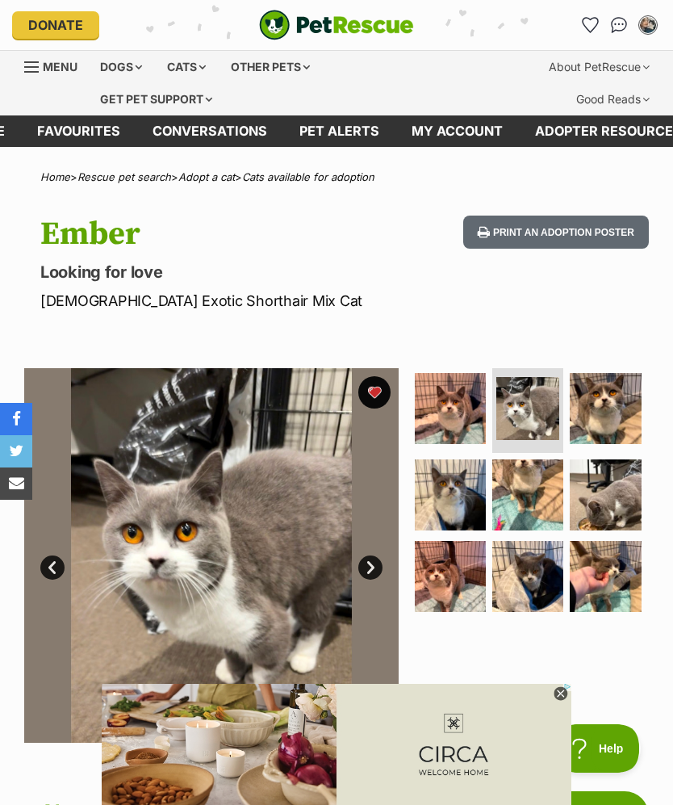
click at [606, 478] on img at bounding box center [605, 494] width 71 height 71
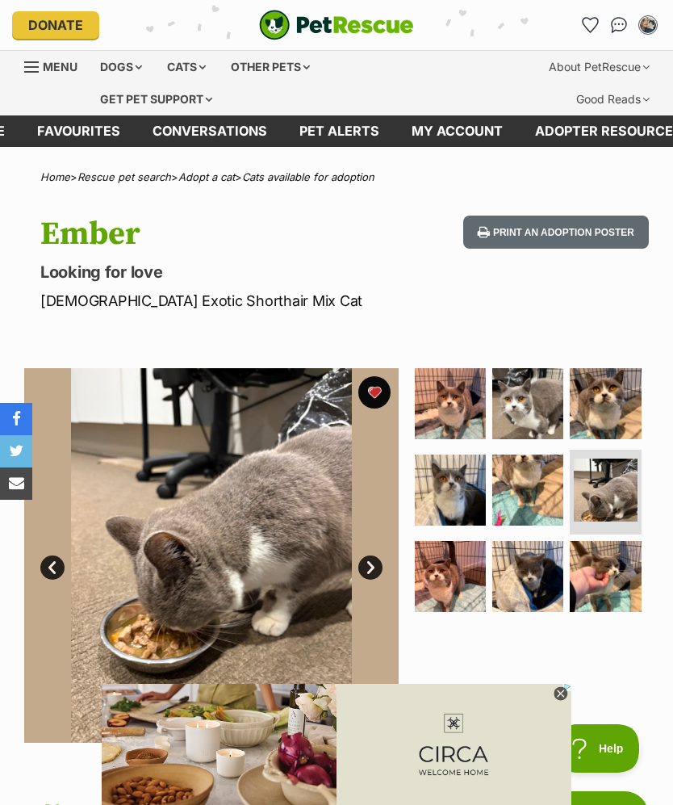
click at [601, 417] on img at bounding box center [605, 403] width 71 height 71
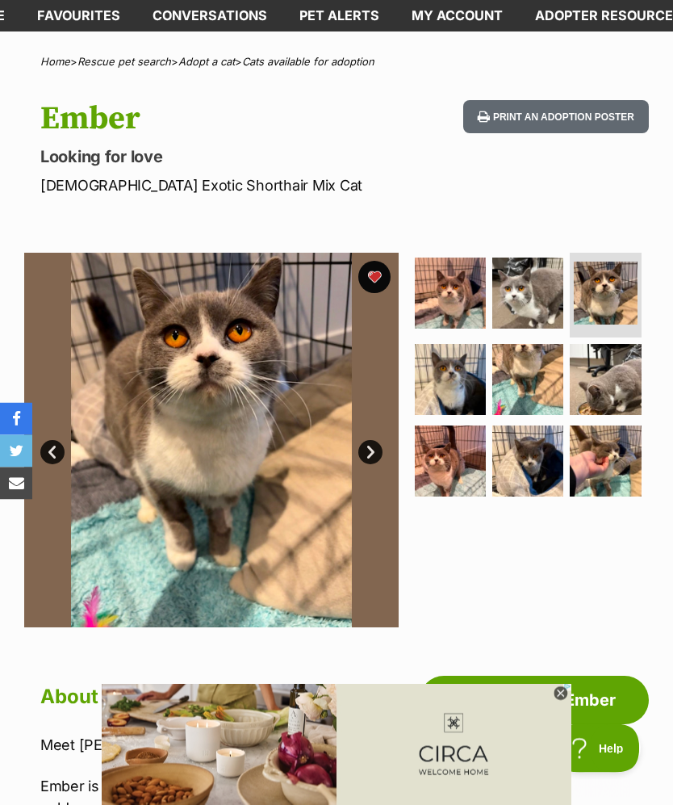
scroll to position [115, 0]
click at [586, 486] on img at bounding box center [605, 460] width 71 height 71
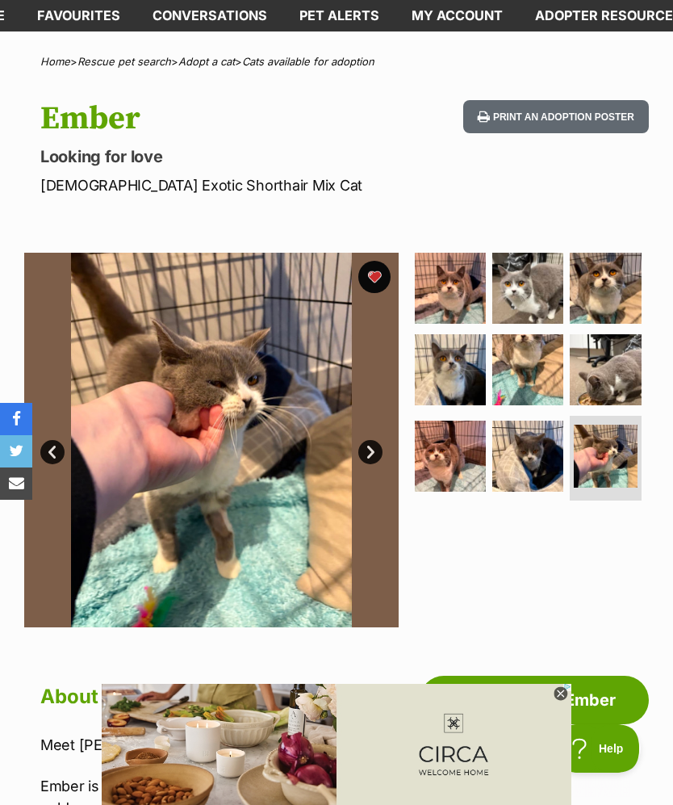
click at [520, 464] on img at bounding box center [527, 456] width 71 height 71
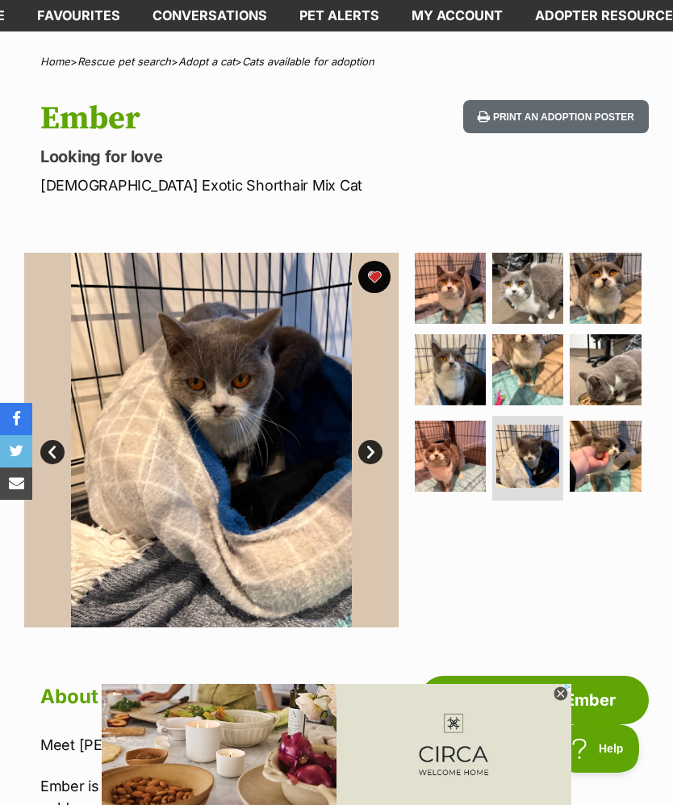
click at [460, 460] on img at bounding box center [450, 456] width 71 height 71
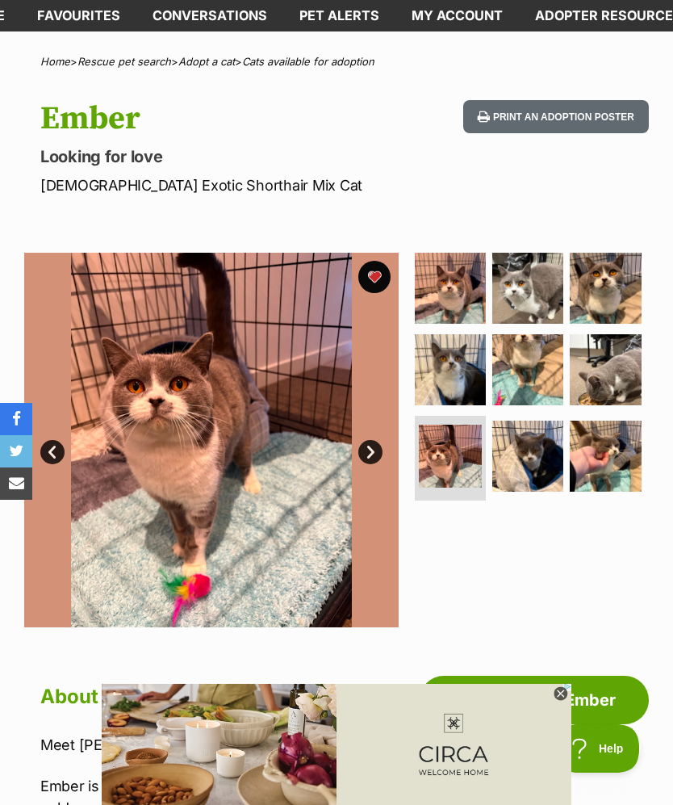
scroll to position [0, 0]
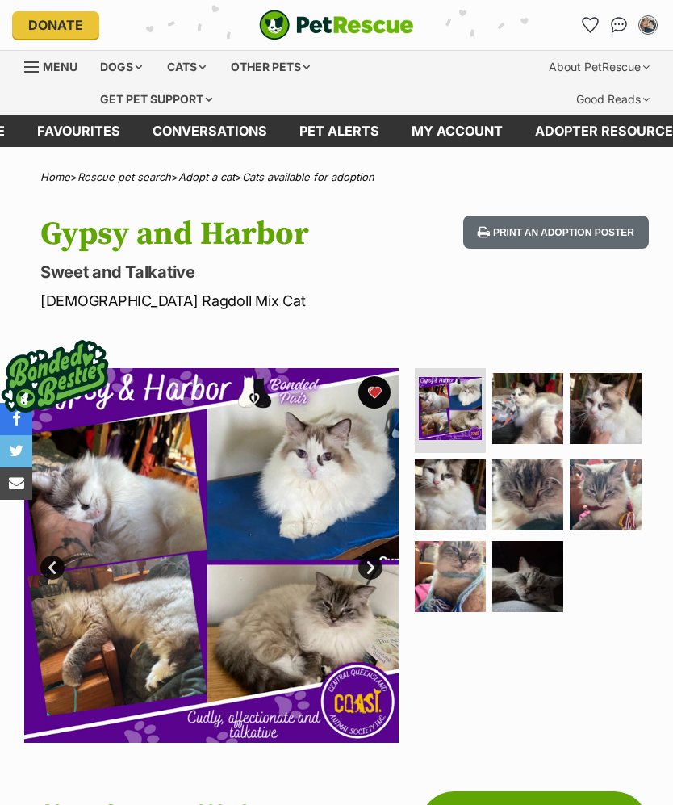
click at [535, 419] on img at bounding box center [527, 408] width 71 height 71
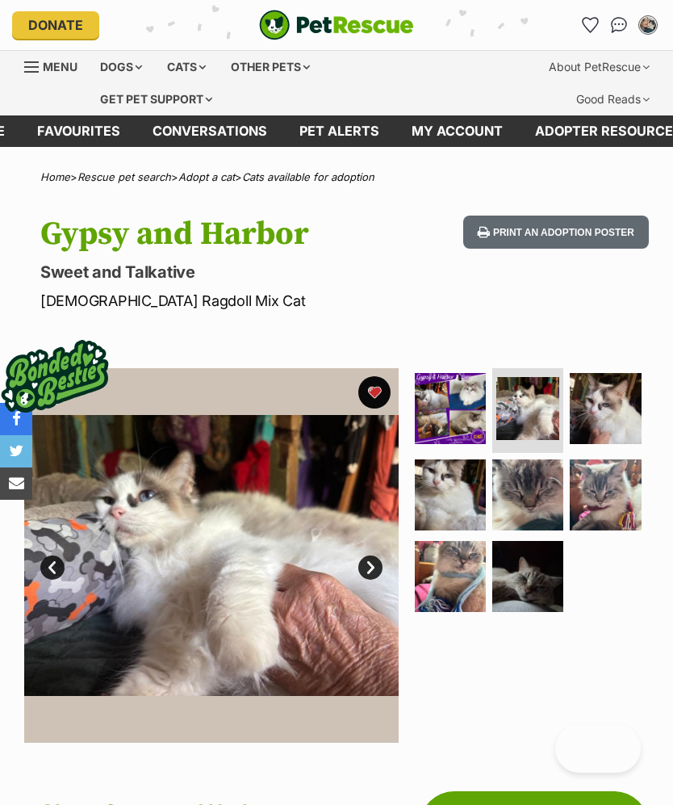
click at [618, 401] on img at bounding box center [605, 408] width 71 height 71
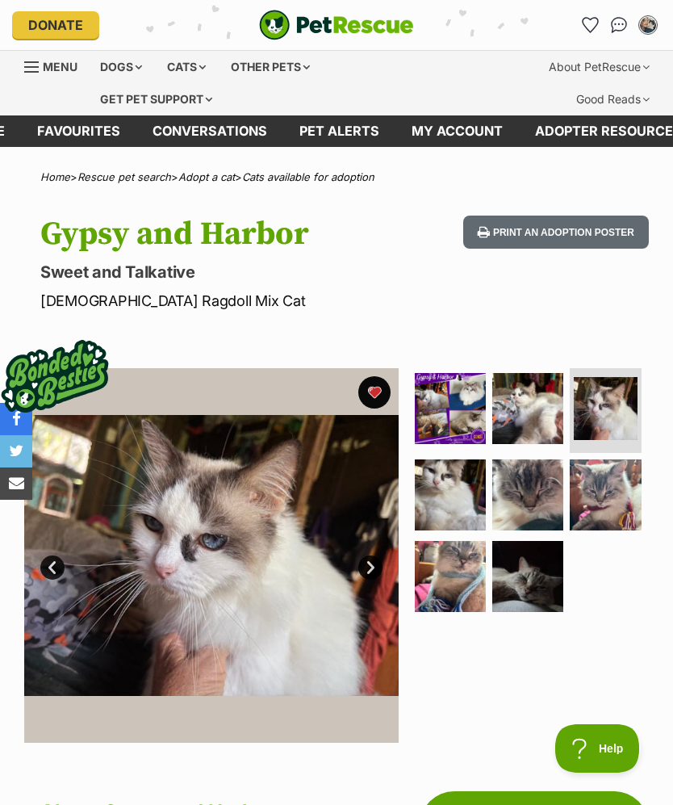
click at [476, 491] on img at bounding box center [450, 494] width 71 height 71
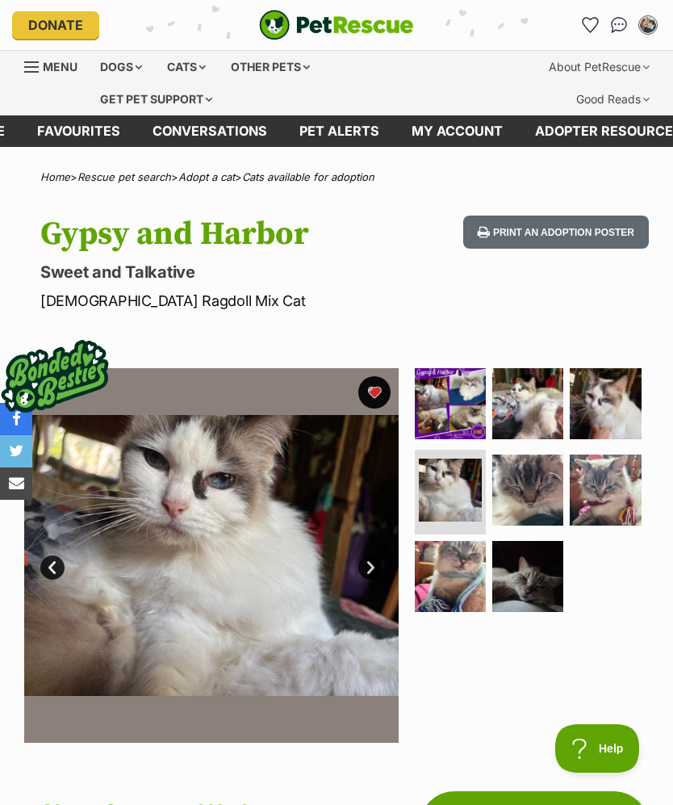
click at [523, 480] on img at bounding box center [527, 490] width 71 height 71
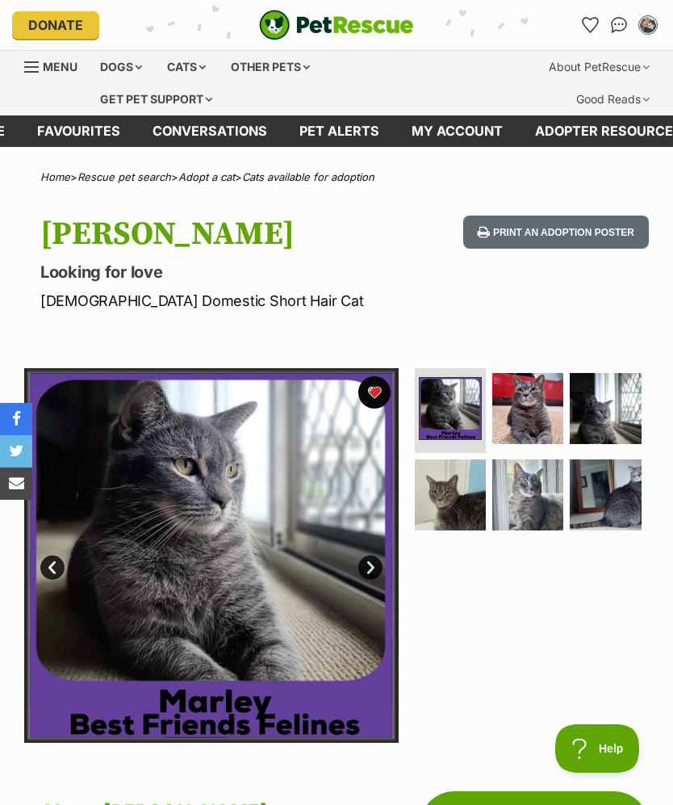
click at [544, 415] on img at bounding box center [527, 408] width 71 height 71
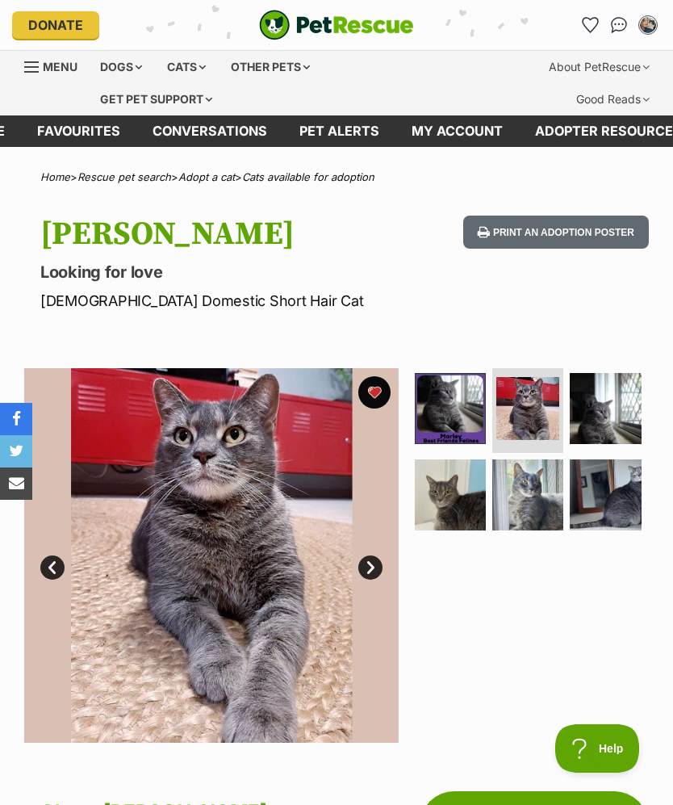
click at [611, 409] on img at bounding box center [605, 408] width 71 height 71
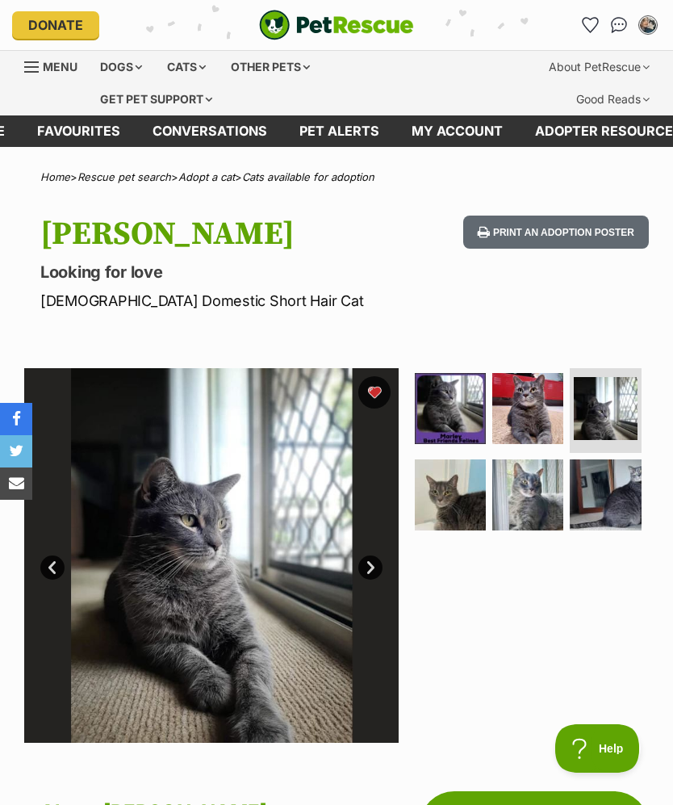
click at [614, 483] on img at bounding box center [605, 494] width 71 height 71
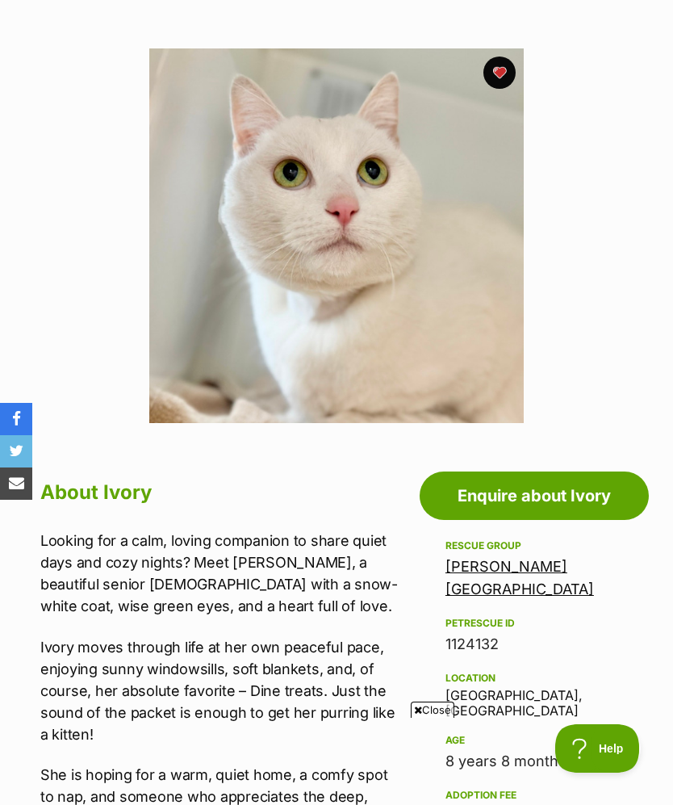
scroll to position [107, 0]
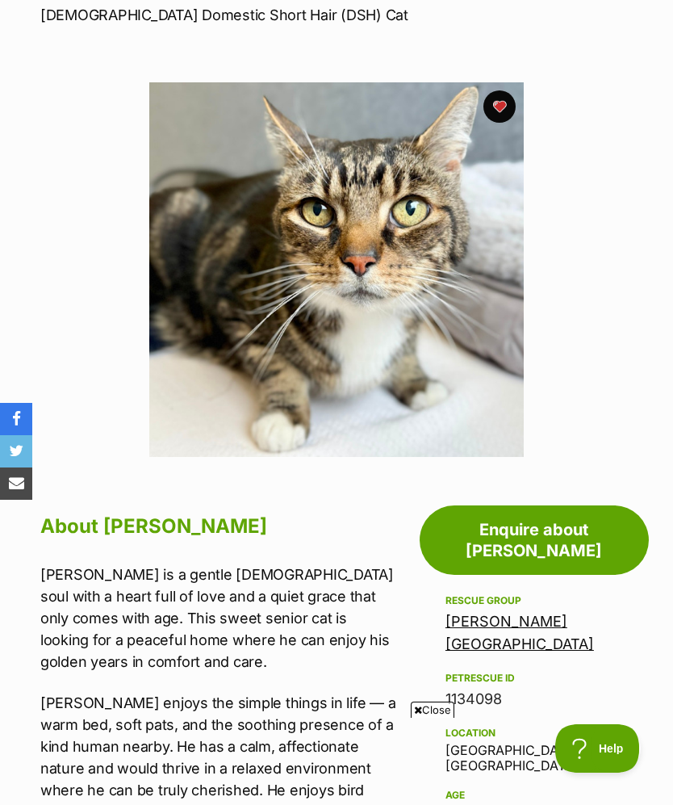
scroll to position [285, 0]
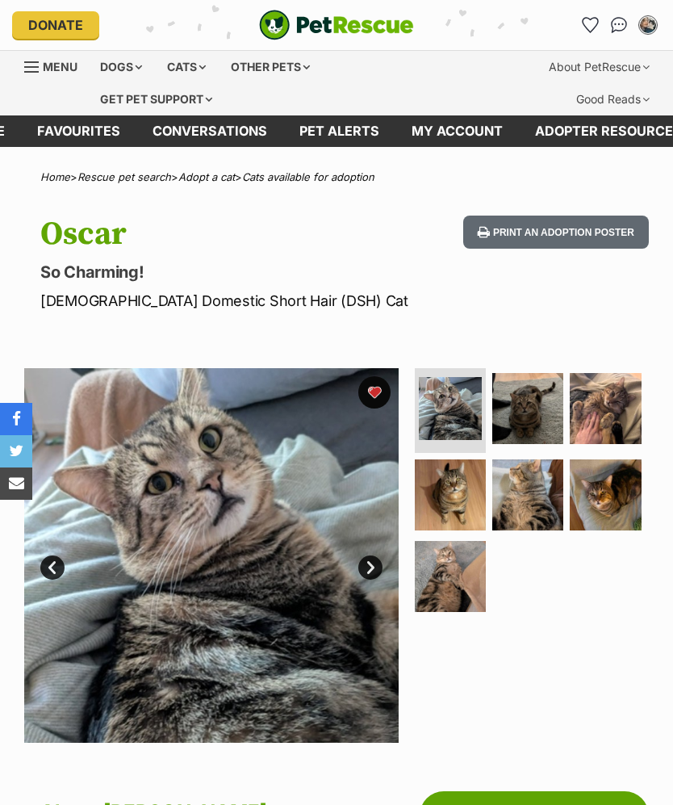
click at [538, 402] on img at bounding box center [527, 408] width 71 height 71
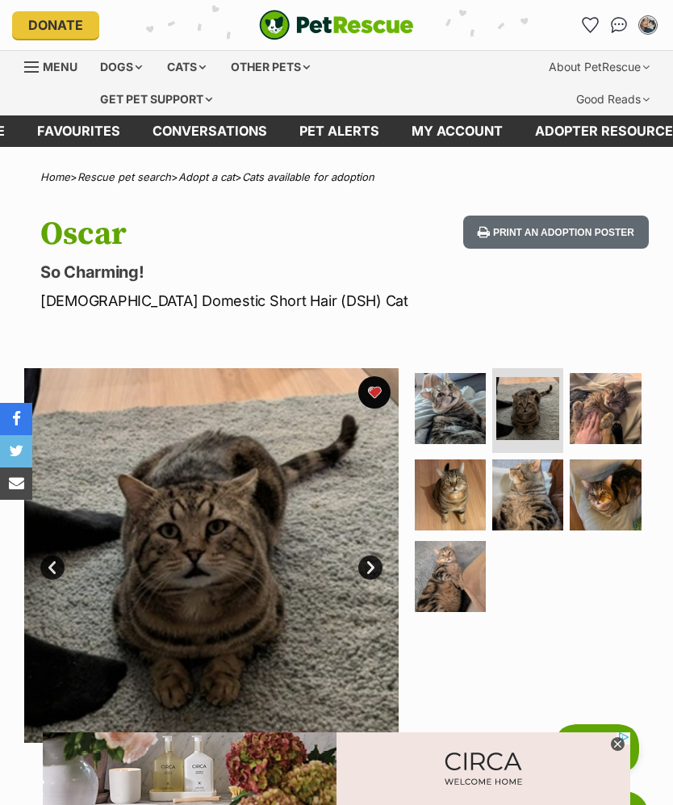
click at [470, 409] on img at bounding box center [450, 408] width 71 height 71
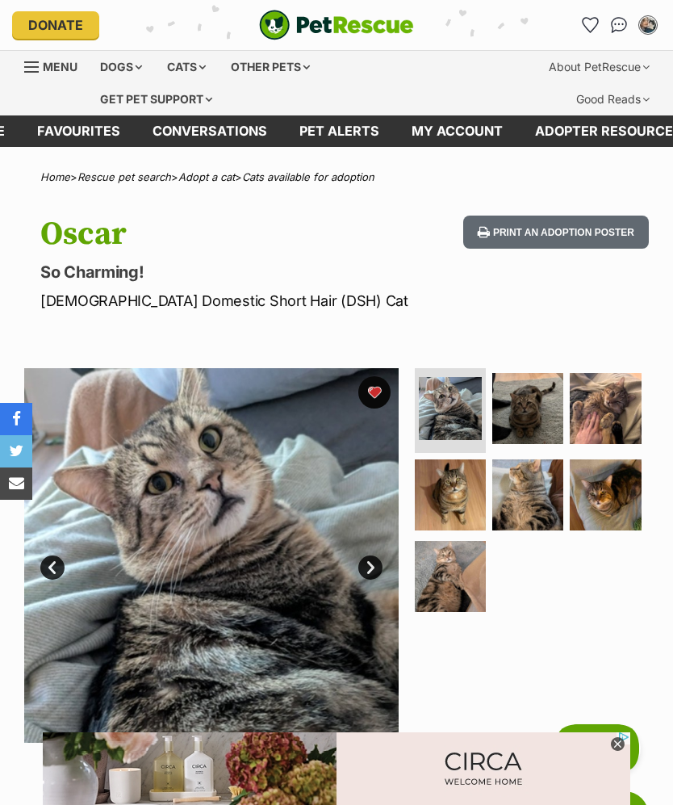
click at [623, 401] on img at bounding box center [605, 408] width 71 height 71
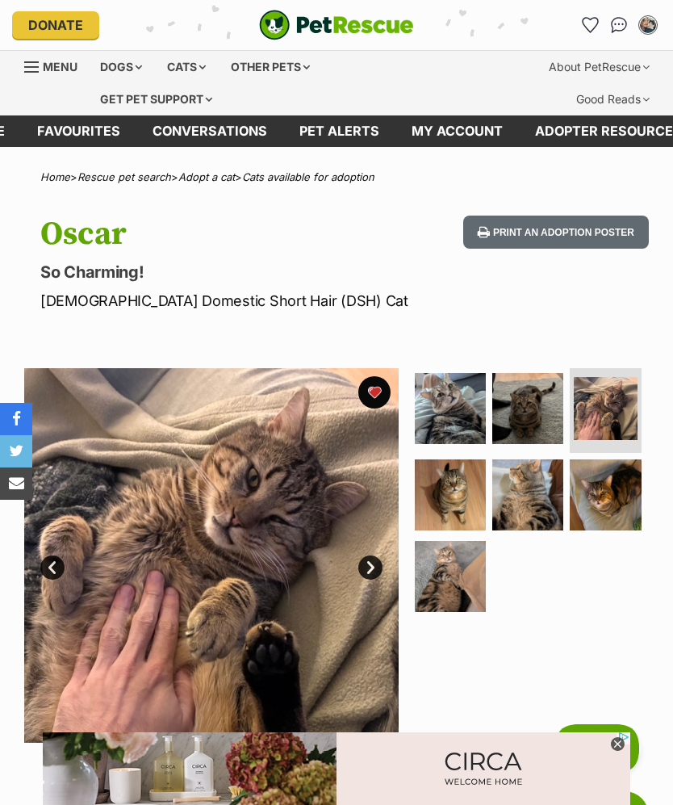
click at [529, 409] on img at bounding box center [527, 408] width 71 height 71
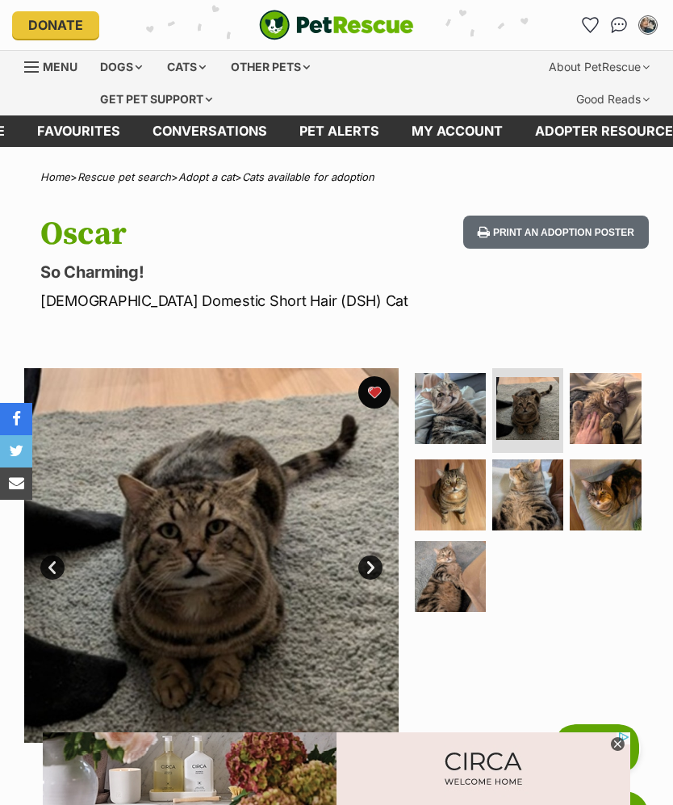
click at [608, 488] on img at bounding box center [605, 494] width 71 height 71
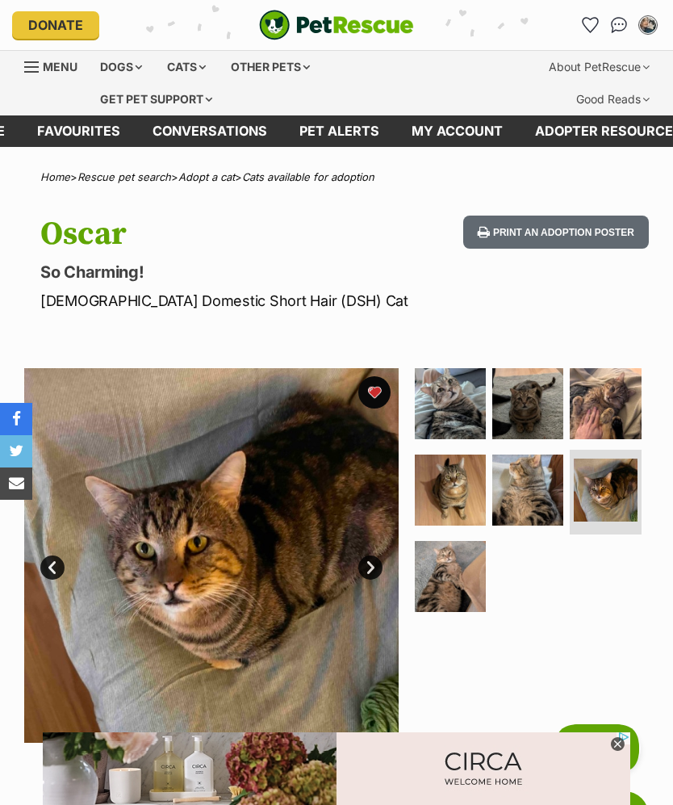
click at [524, 492] on img at bounding box center [527, 490] width 71 height 71
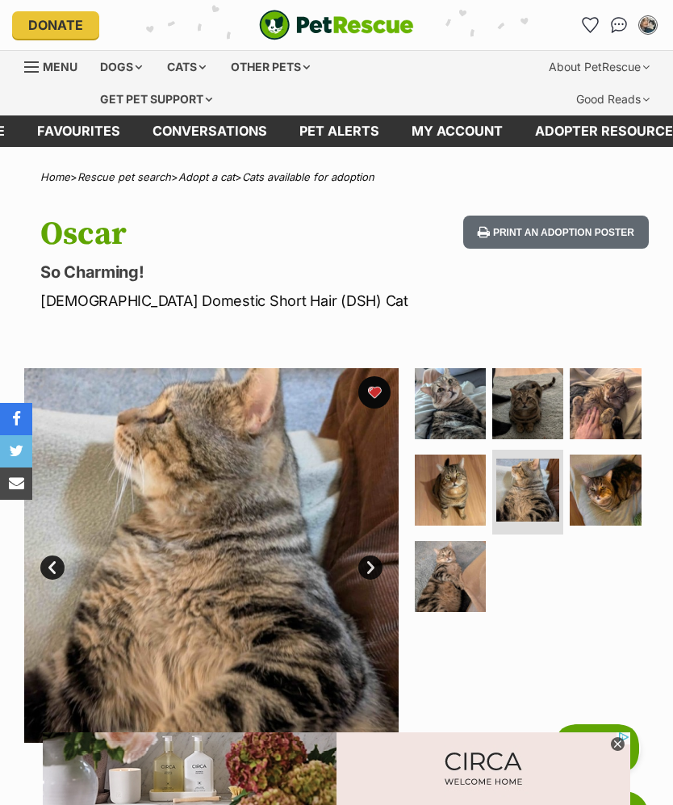
click at [463, 482] on img at bounding box center [450, 490] width 71 height 71
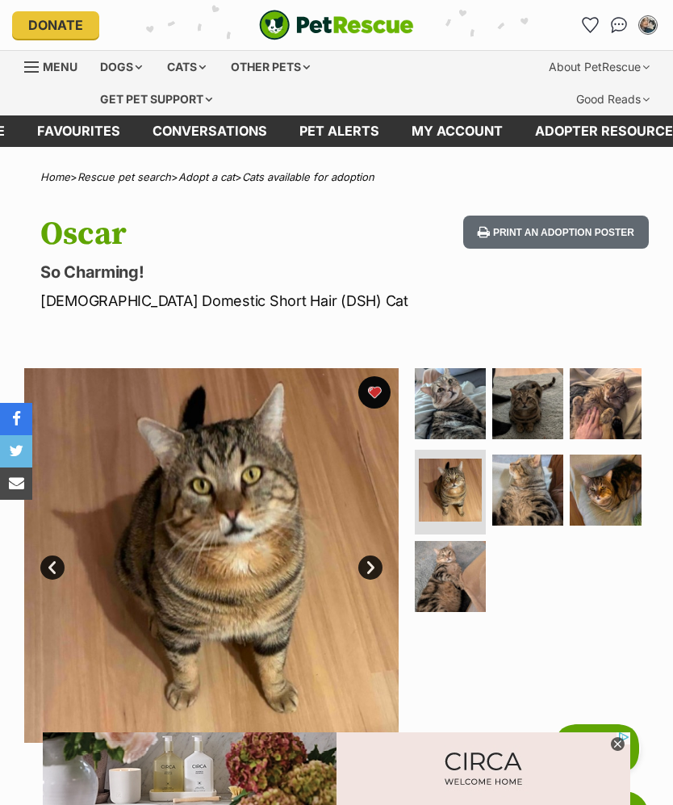
click at [458, 562] on img at bounding box center [450, 576] width 71 height 71
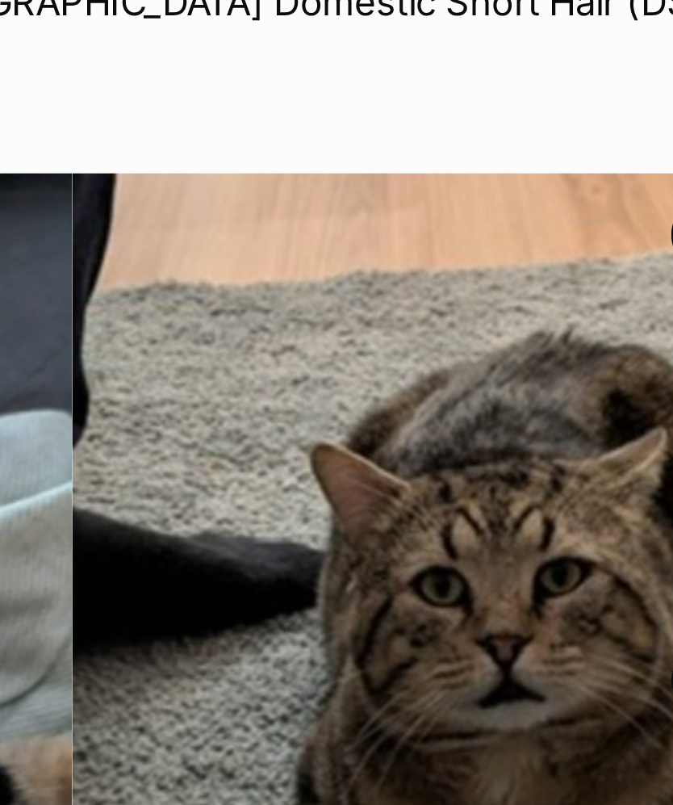
scroll to position [94, 0]
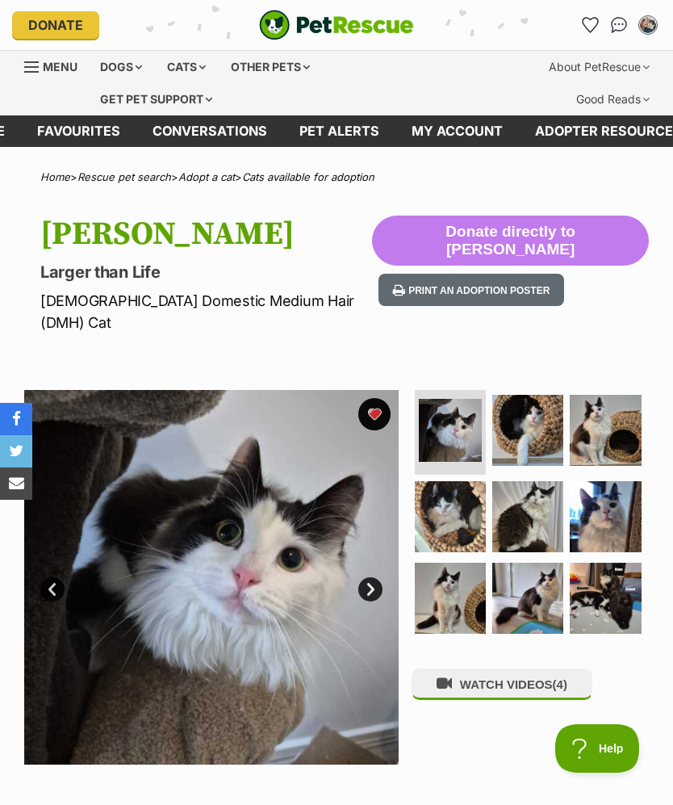
click at [614, 416] on img at bounding box center [605, 430] width 71 height 71
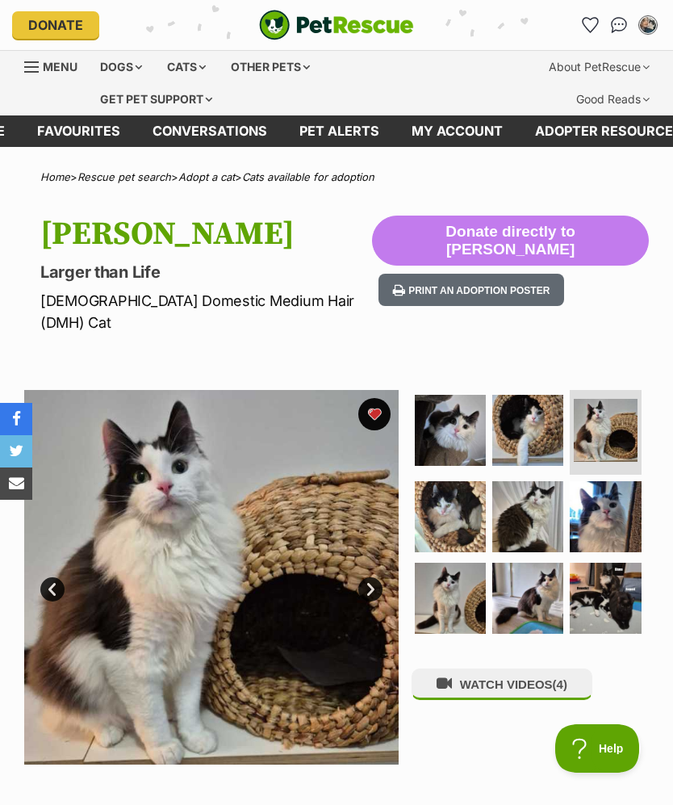
click at [615, 481] on img at bounding box center [605, 516] width 71 height 71
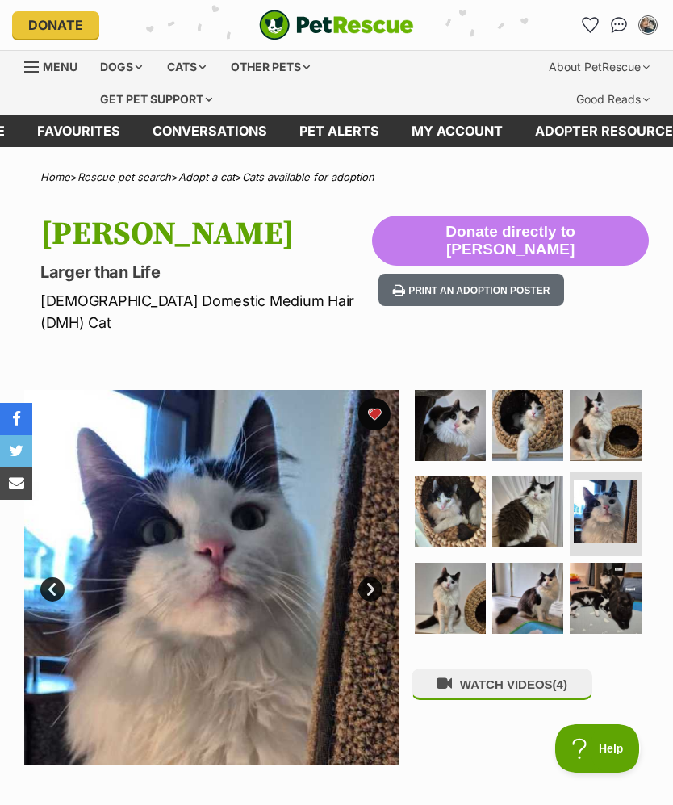
click at [530, 488] on img at bounding box center [527, 511] width 71 height 71
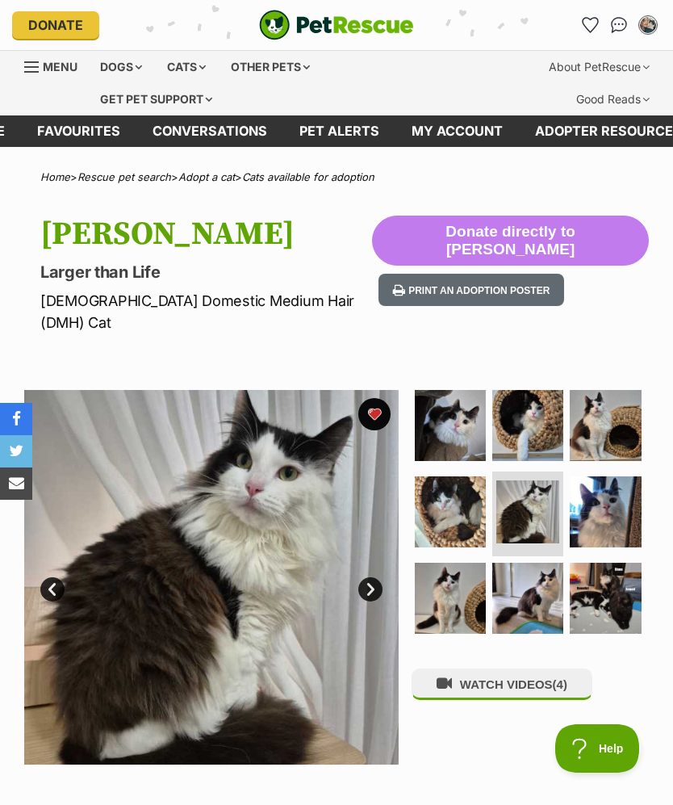
click at [442, 501] on img at bounding box center [450, 511] width 71 height 71
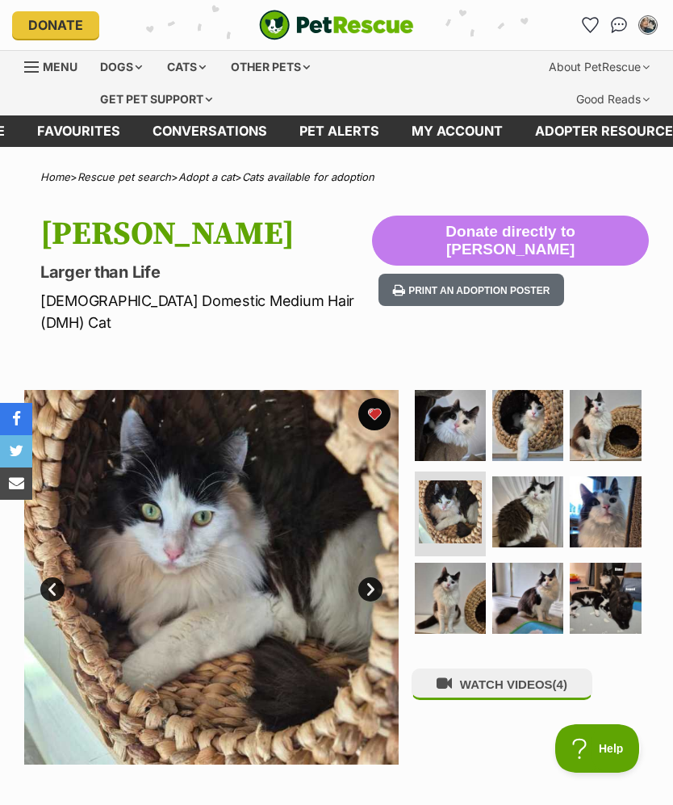
click at [456, 579] on img at bounding box center [450, 598] width 71 height 71
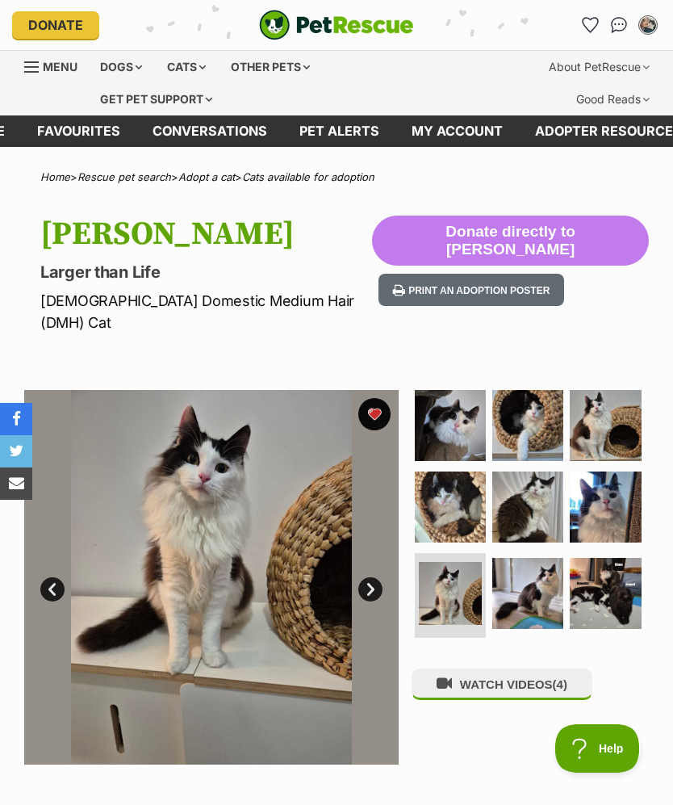
click at [526, 573] on img at bounding box center [527, 593] width 71 height 71
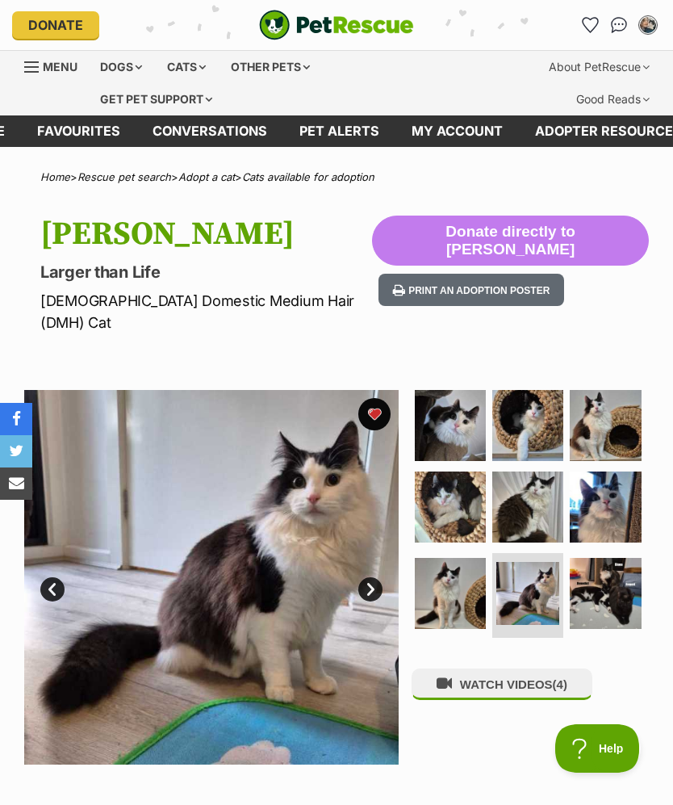
click at [611, 572] on img at bounding box center [605, 593] width 71 height 71
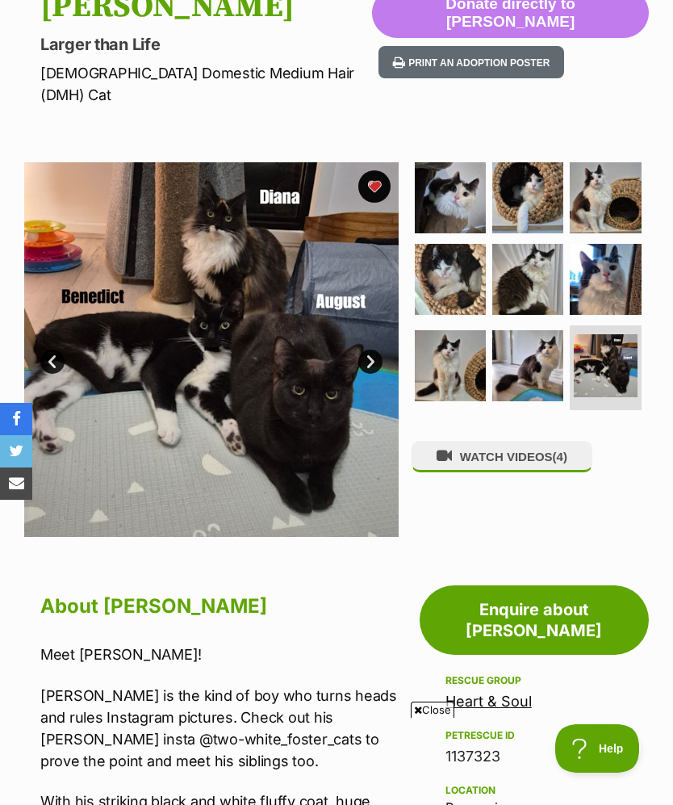
scroll to position [223, 0]
